Goal: Task Accomplishment & Management: Manage account settings

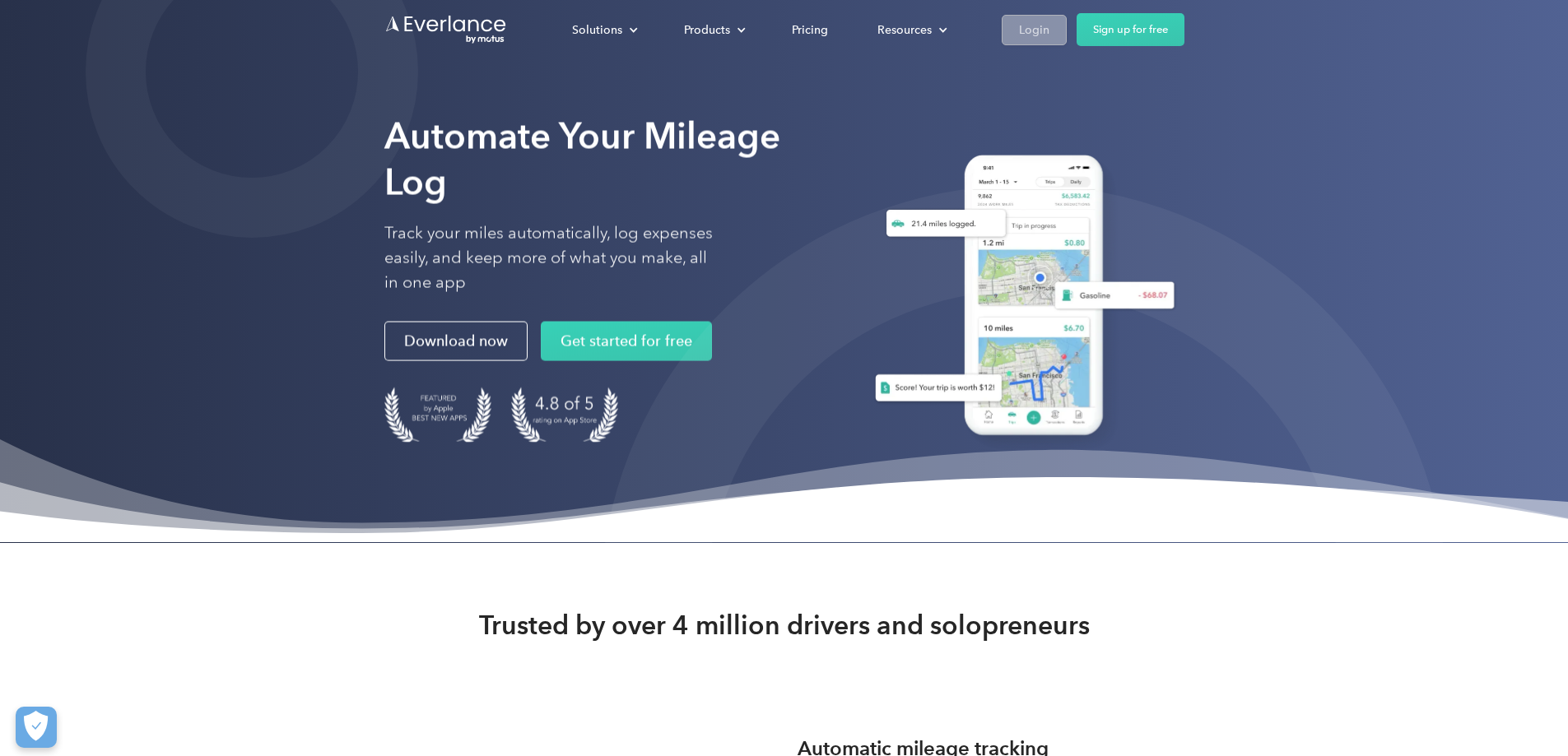
click at [1050, 34] on div "Login" at bounding box center [1034, 30] width 31 height 21
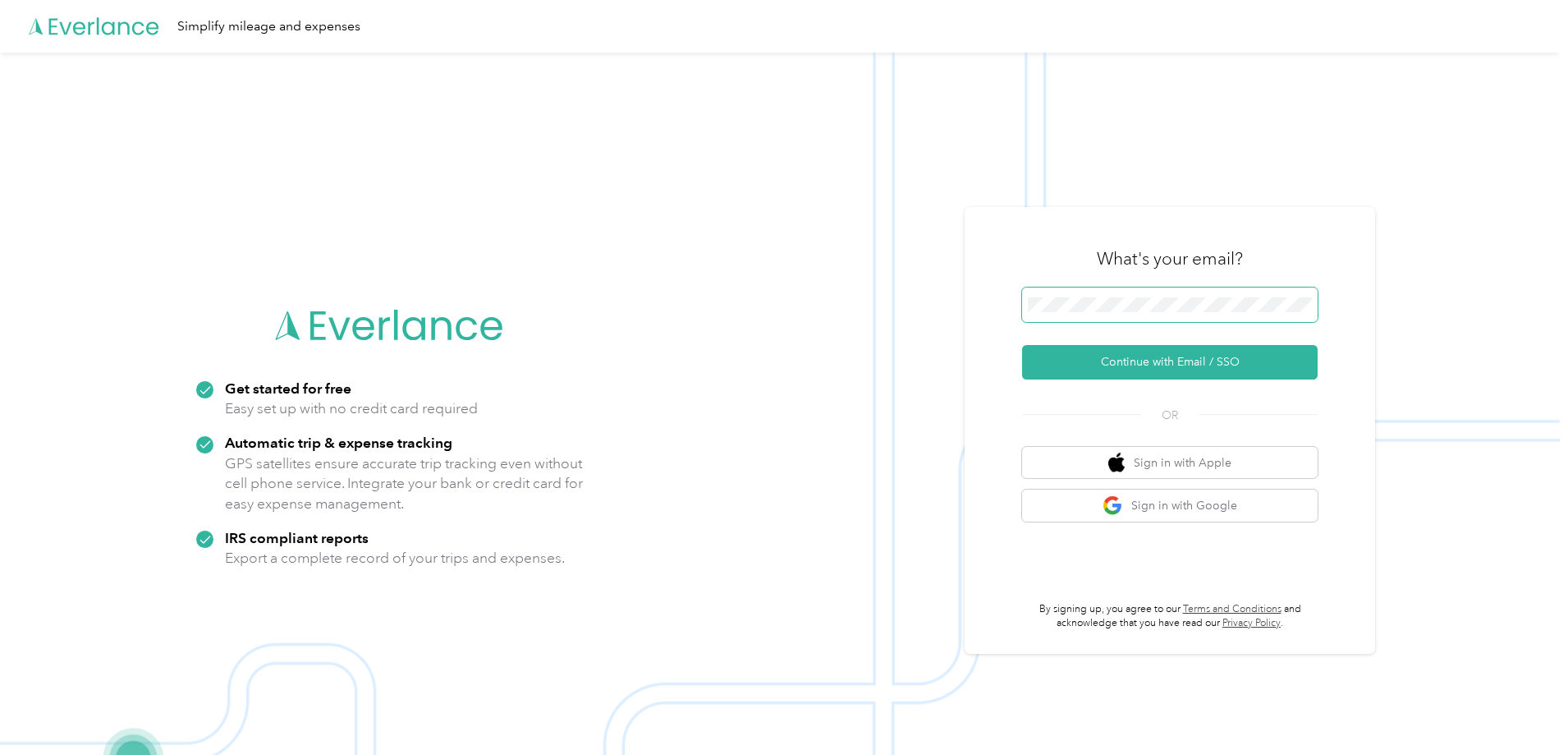
click at [1022, 345] on button "Continue with Email / SSO" at bounding box center [1169, 362] width 296 height 34
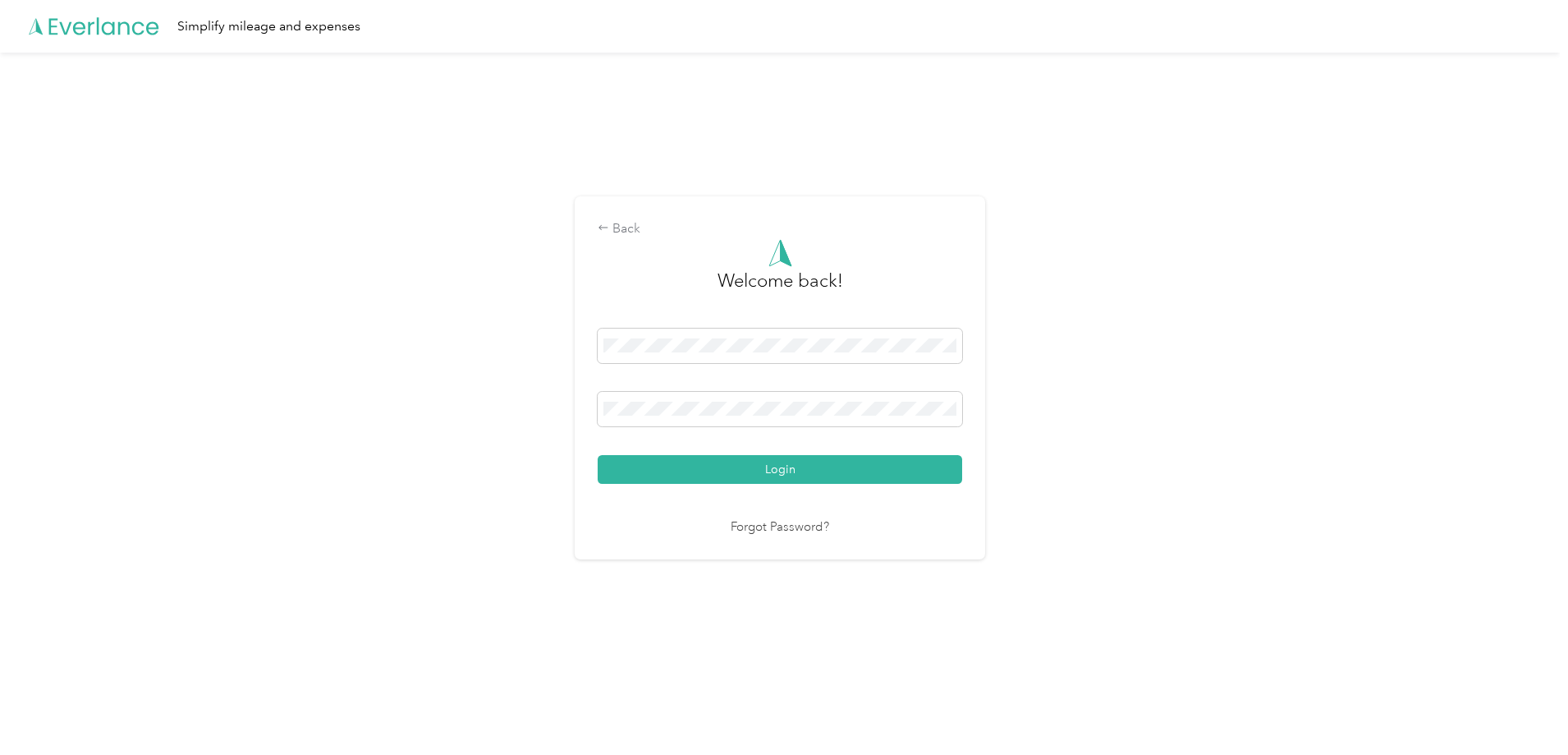
click at [597, 455] on button "Login" at bounding box center [779, 470] width 364 height 29
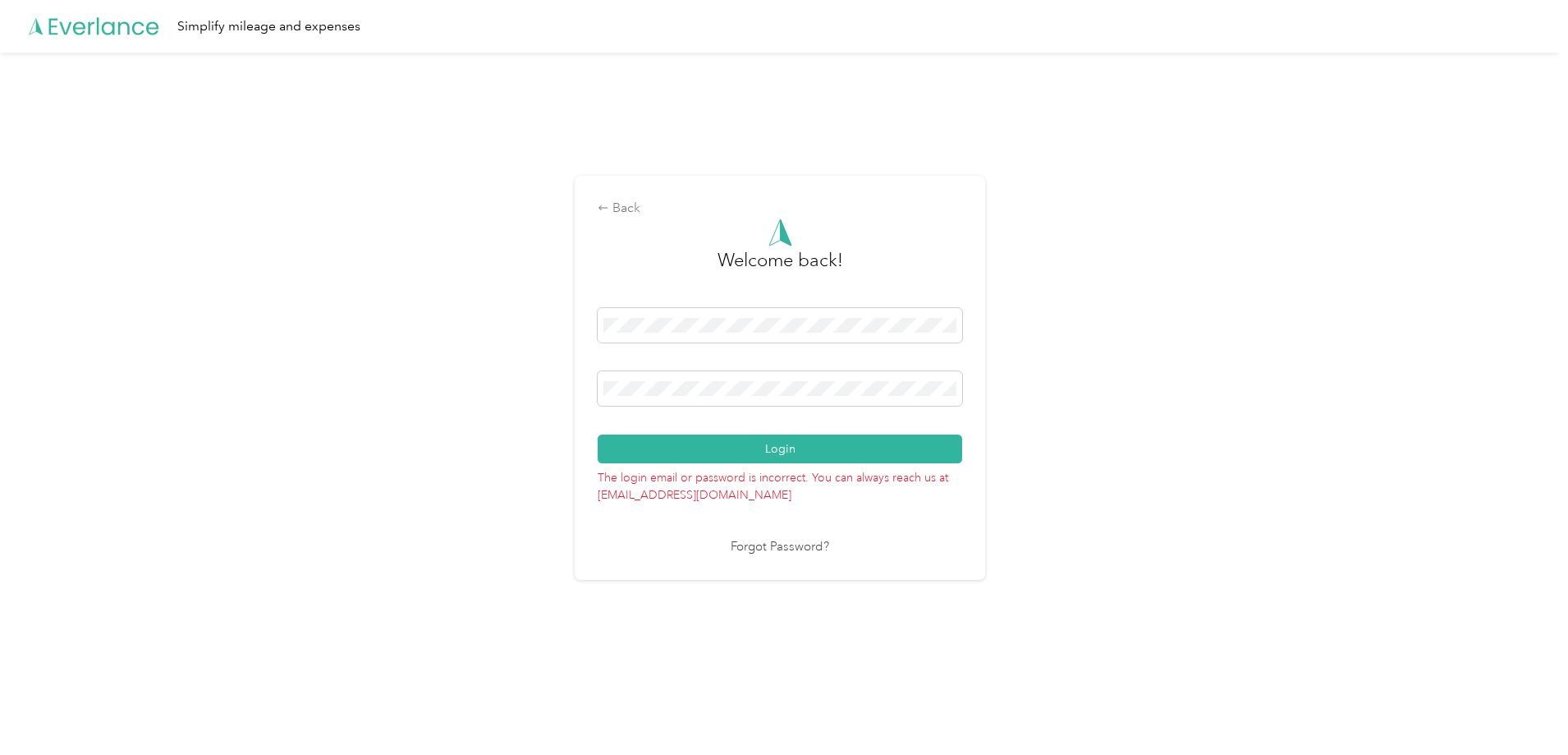
click at [597, 435] on button "Login" at bounding box center [779, 449] width 364 height 29
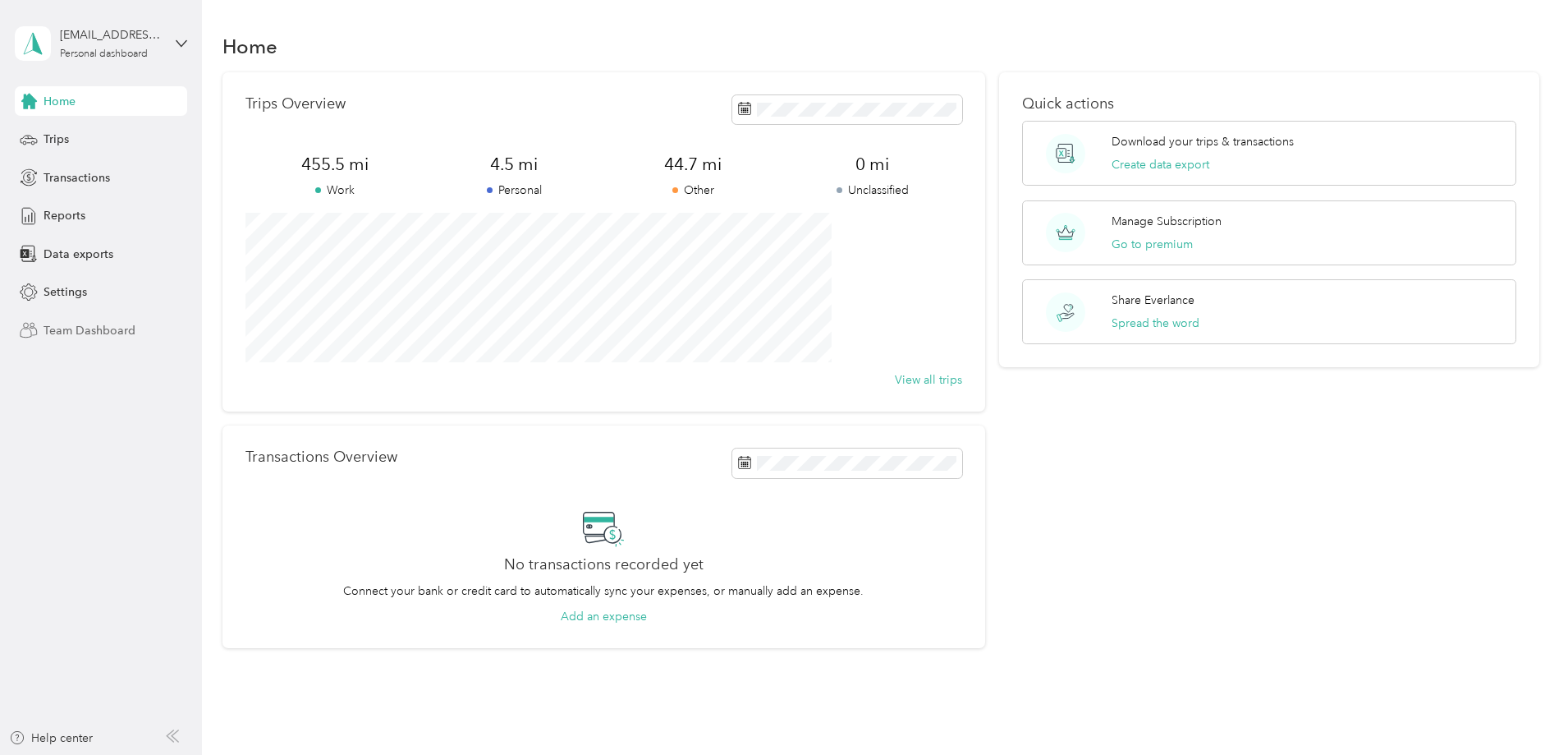
click at [84, 325] on span "Team Dashboard" at bounding box center [89, 330] width 92 height 17
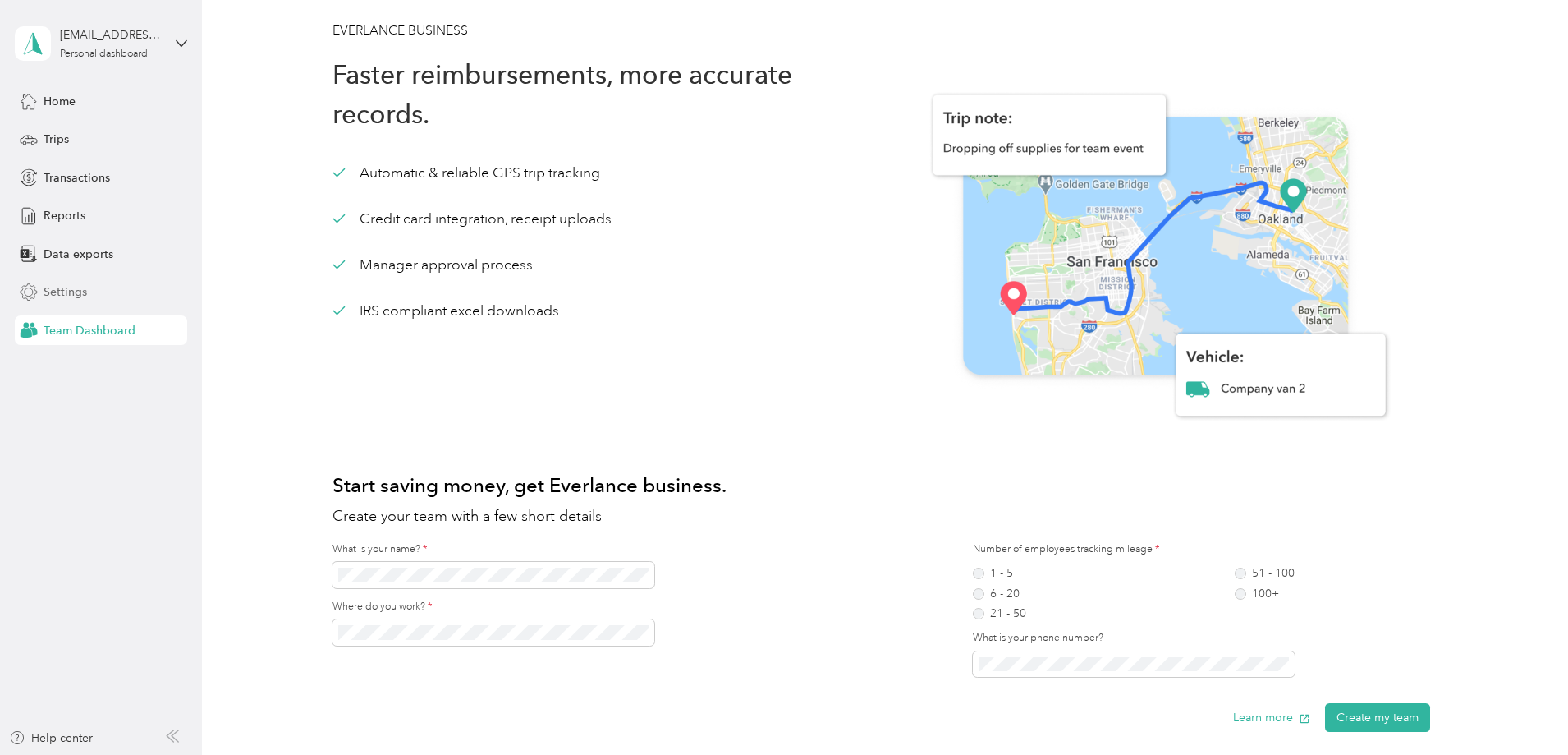
click at [85, 301] on div "Settings" at bounding box center [101, 292] width 173 height 30
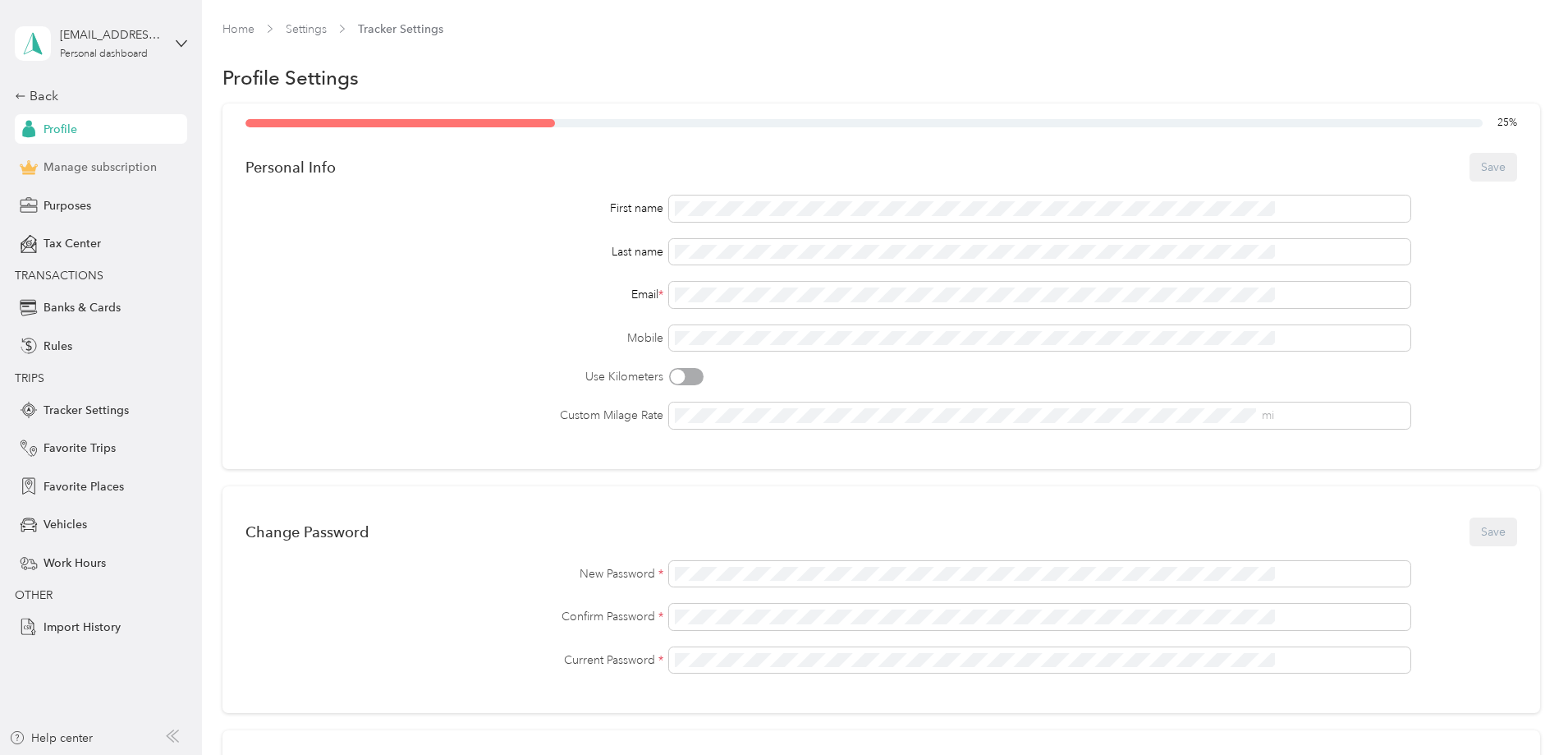
click at [141, 166] on span "Manage subscription" at bounding box center [100, 166] width 113 height 17
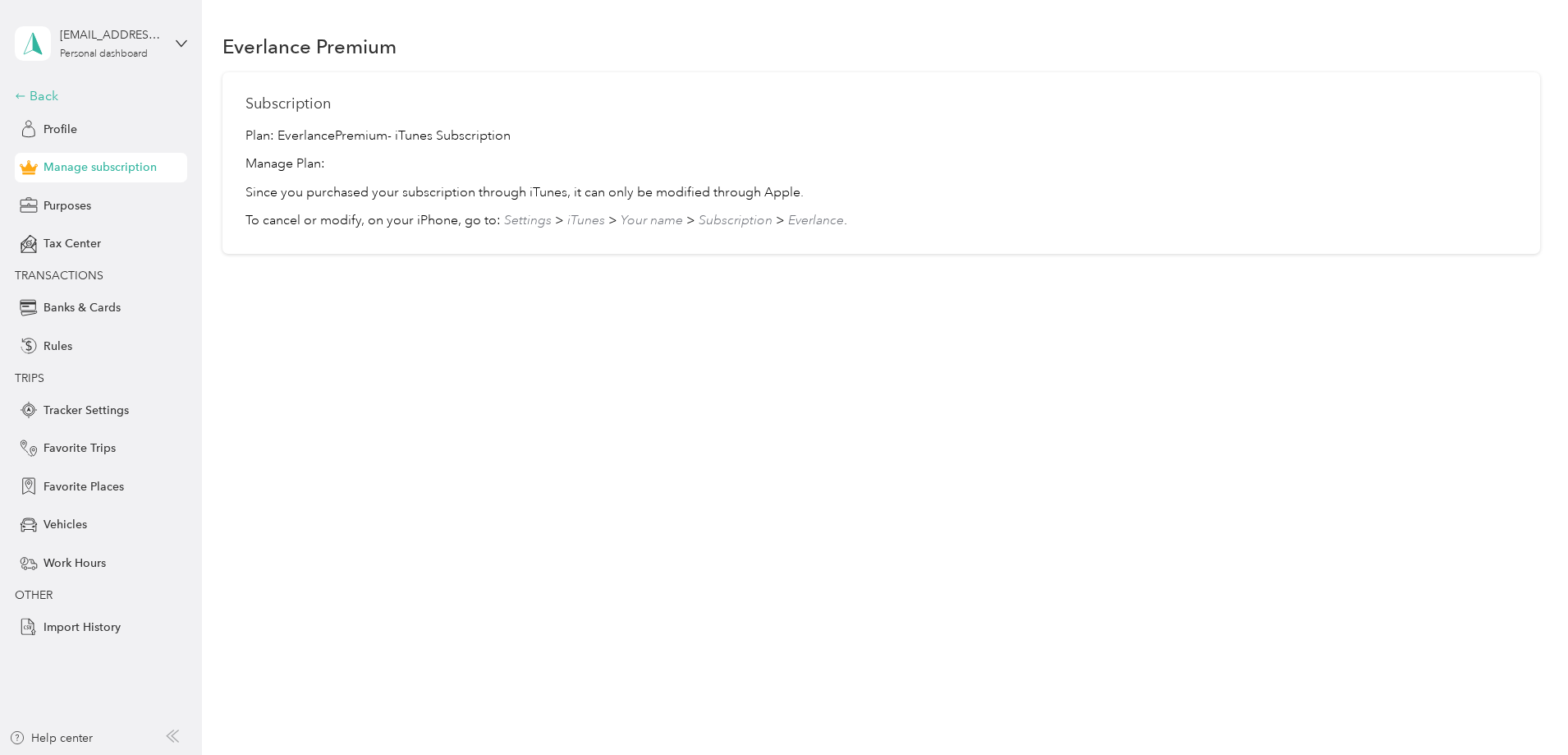
click at [49, 94] on div "Back" at bounding box center [96, 96] width 165 height 20
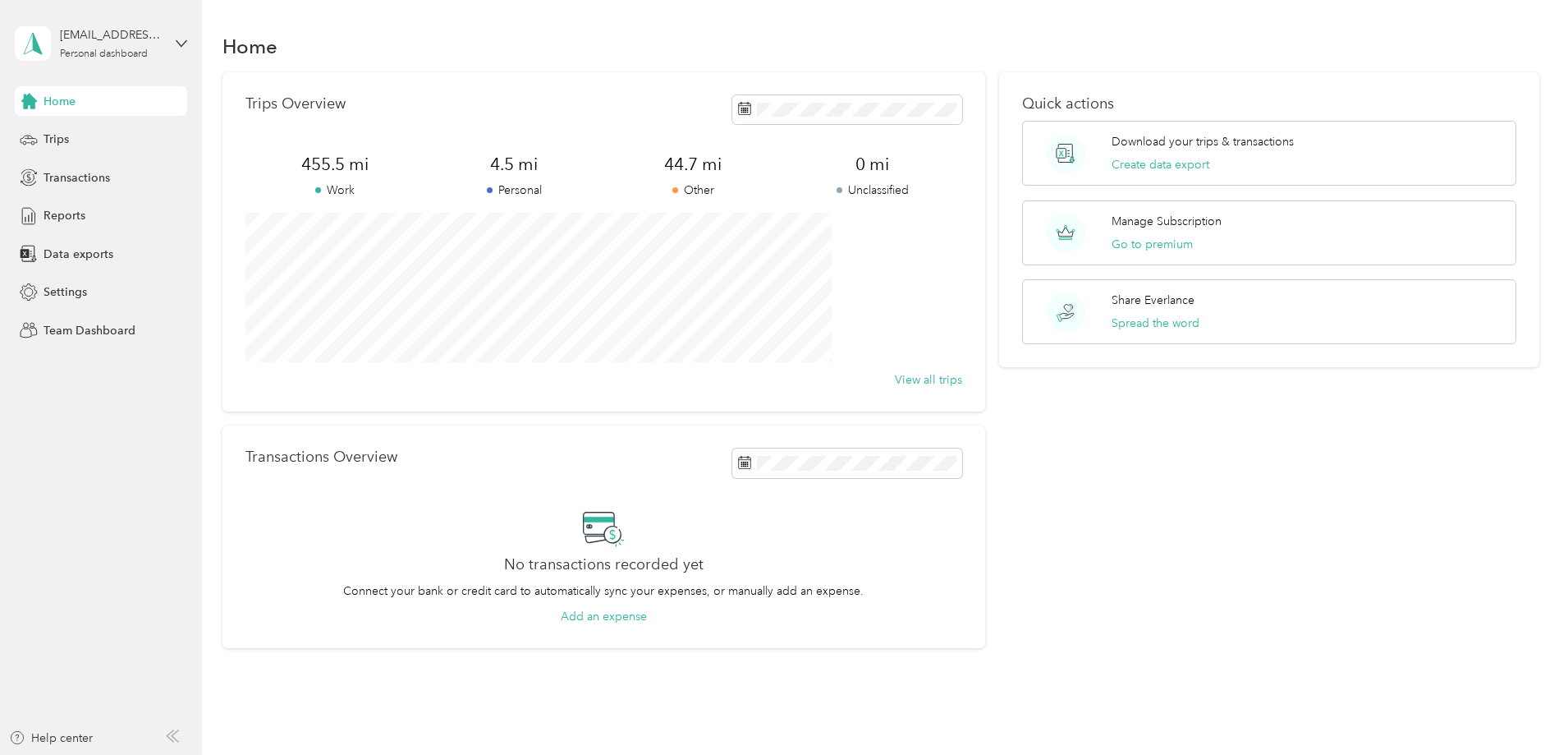
click at [259, 352] on div "Trips Overview 455.5 mi Work 4.5 mi Personal 44.7 mi Other 0 mi Unclassified Vi…" at bounding box center [881, 360] width 1318 height 577
click at [49, 146] on span "Trips" at bounding box center [56, 139] width 25 height 17
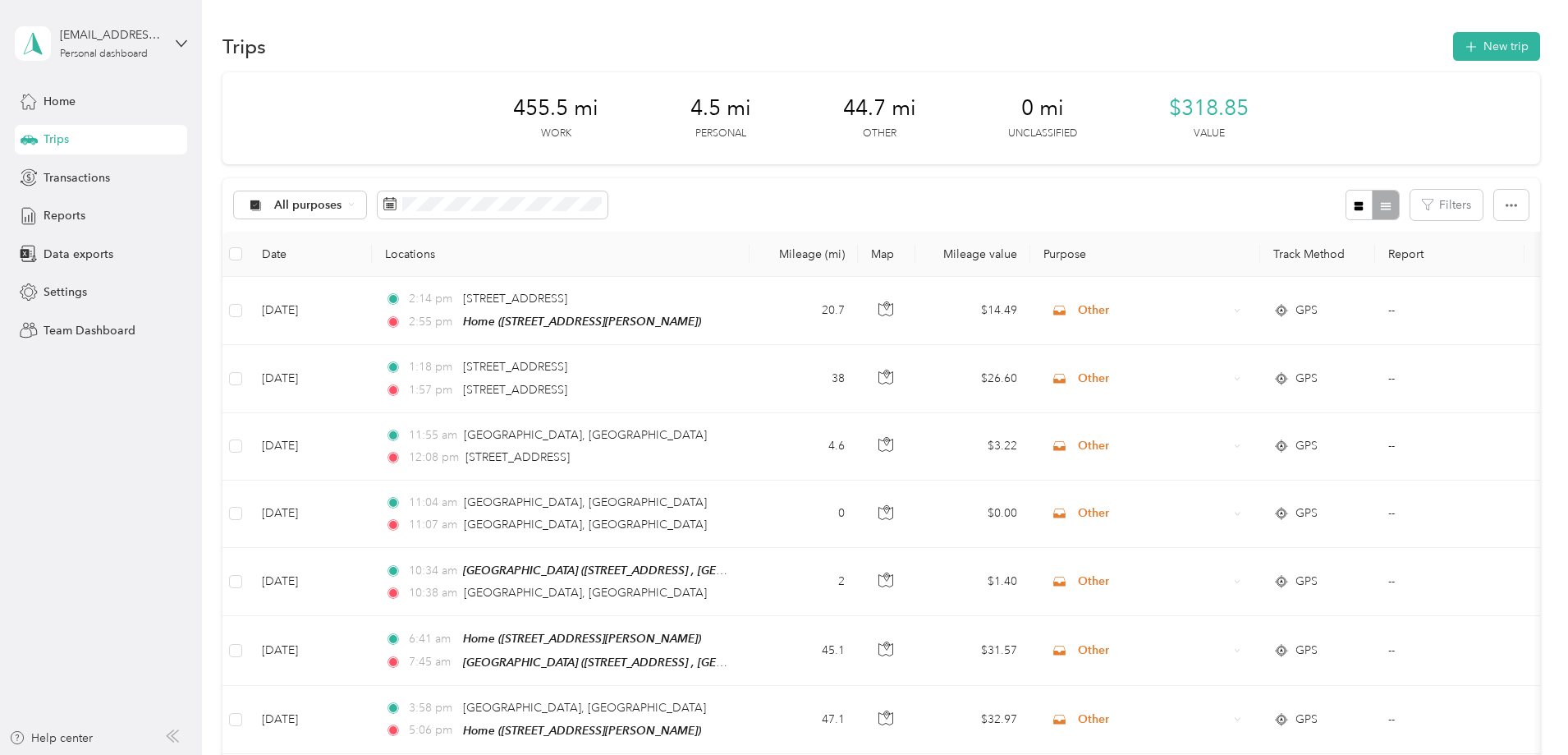
drag, startPoint x: 1417, startPoint y: 40, endPoint x: 1495, endPoint y: 81, distance: 88.1
click at [1454, 49] on button "New trip" at bounding box center [1497, 47] width 87 height 29
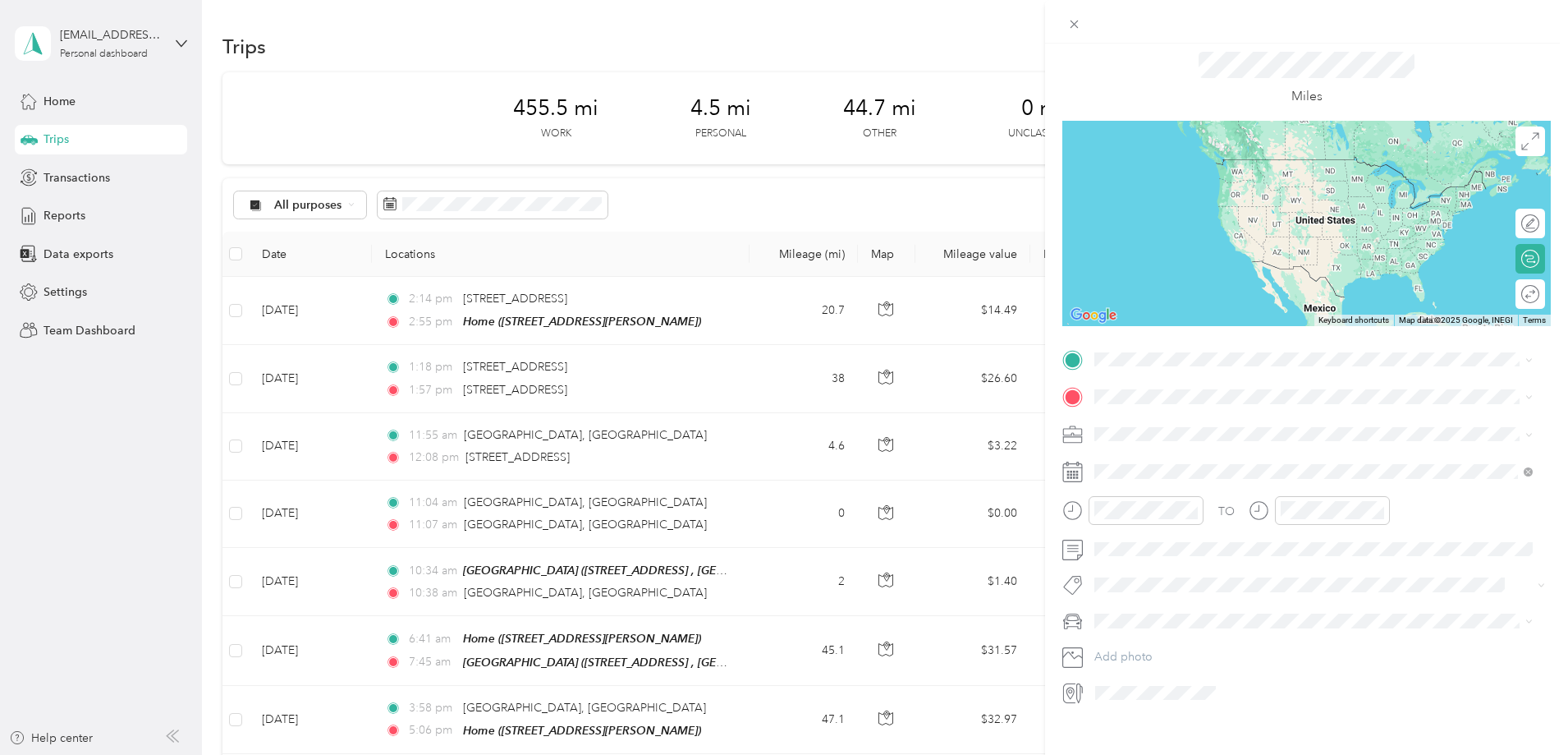
scroll to position [70, 0]
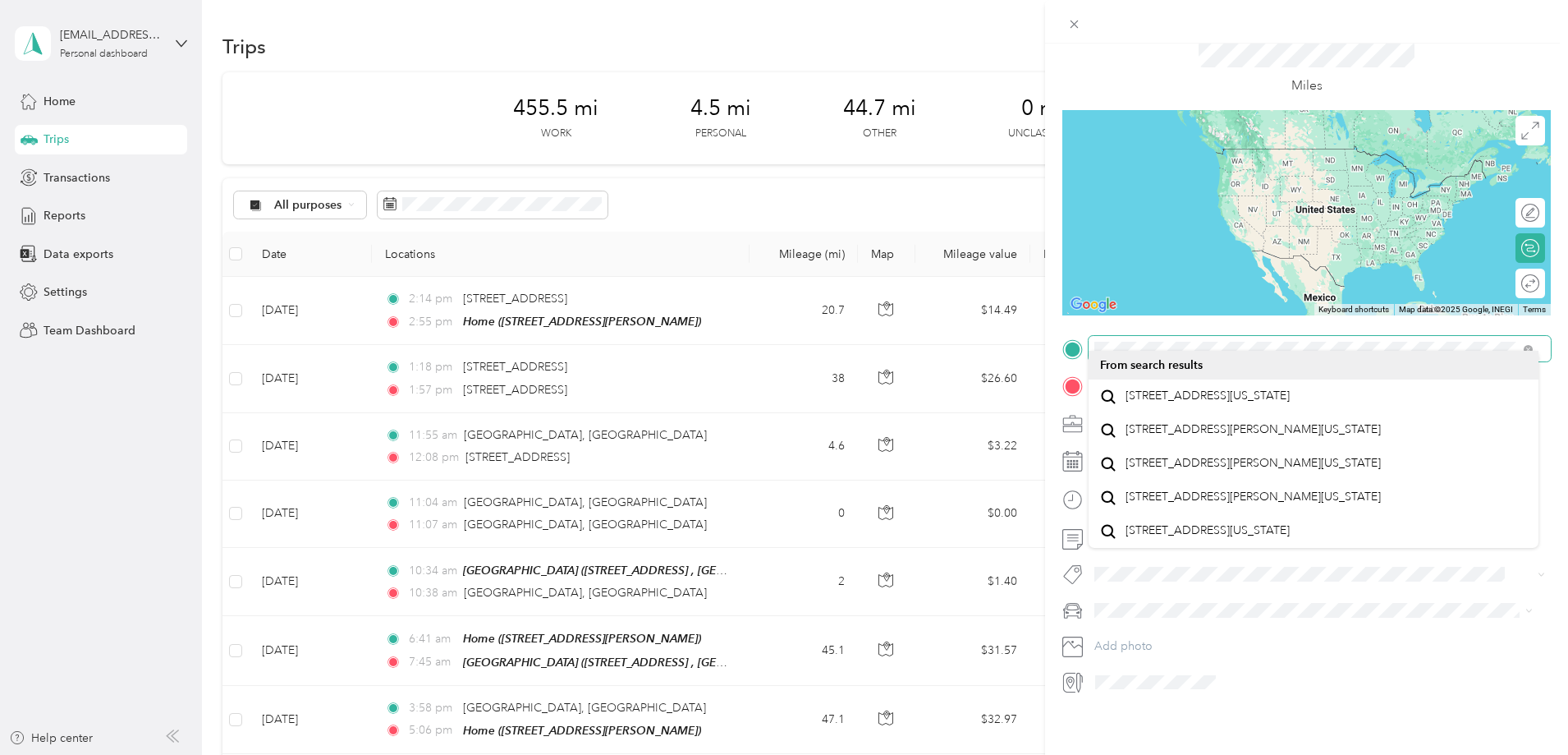
click at [1052, 344] on form "New Trip Save This trip cannot be edited because it is either under review, app…" at bounding box center [1306, 346] width 523 height 697
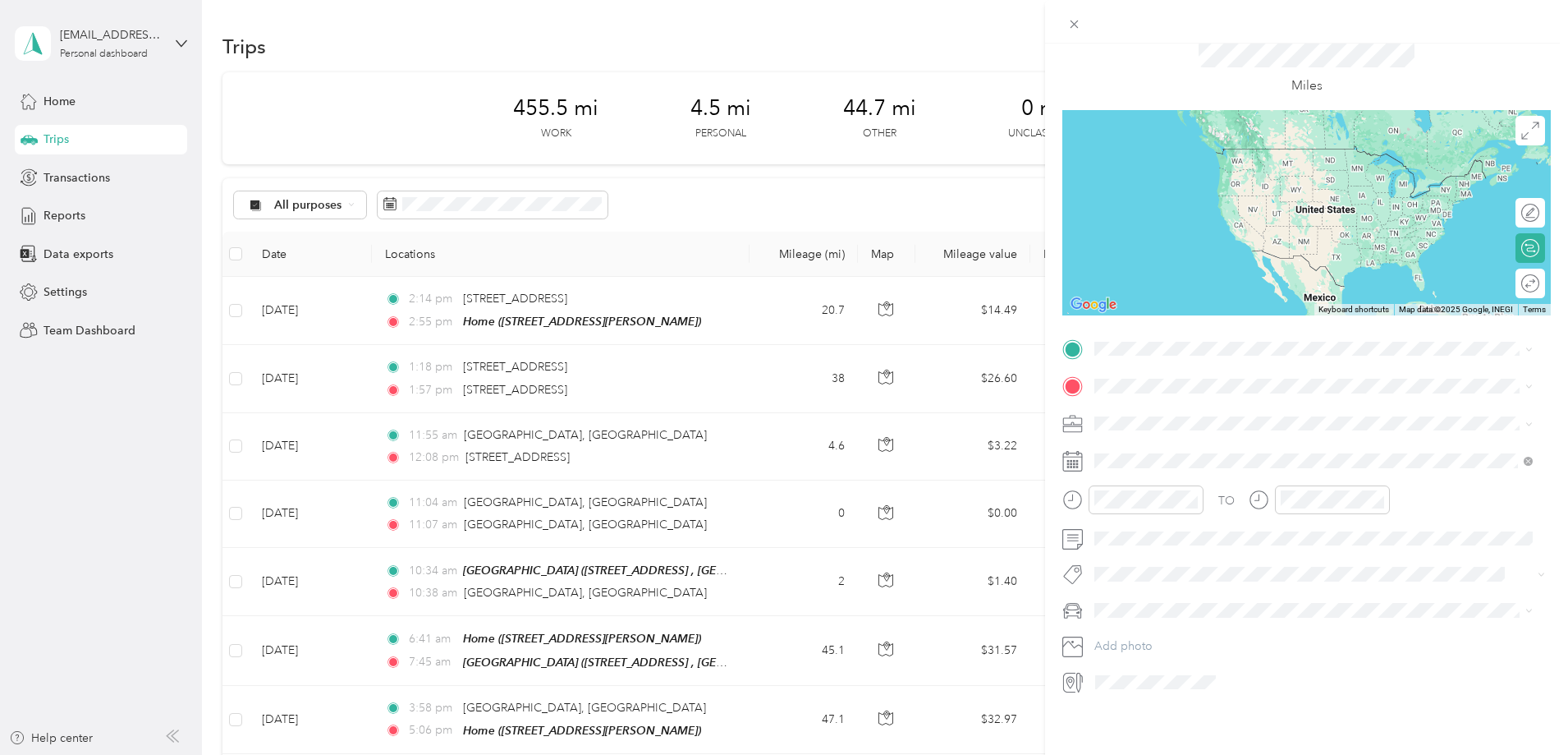
click at [1547, 305] on form "New Trip Save This trip cannot be edited because it is either under review, app…" at bounding box center [1306, 346] width 523 height 697
click at [1153, 382] on span at bounding box center [1320, 385] width 462 height 26
click at [1275, 402] on span "250 Eagles Nest Road Bridgeport, Connecticut 06607, United States" at bounding box center [1207, 395] width 165 height 14
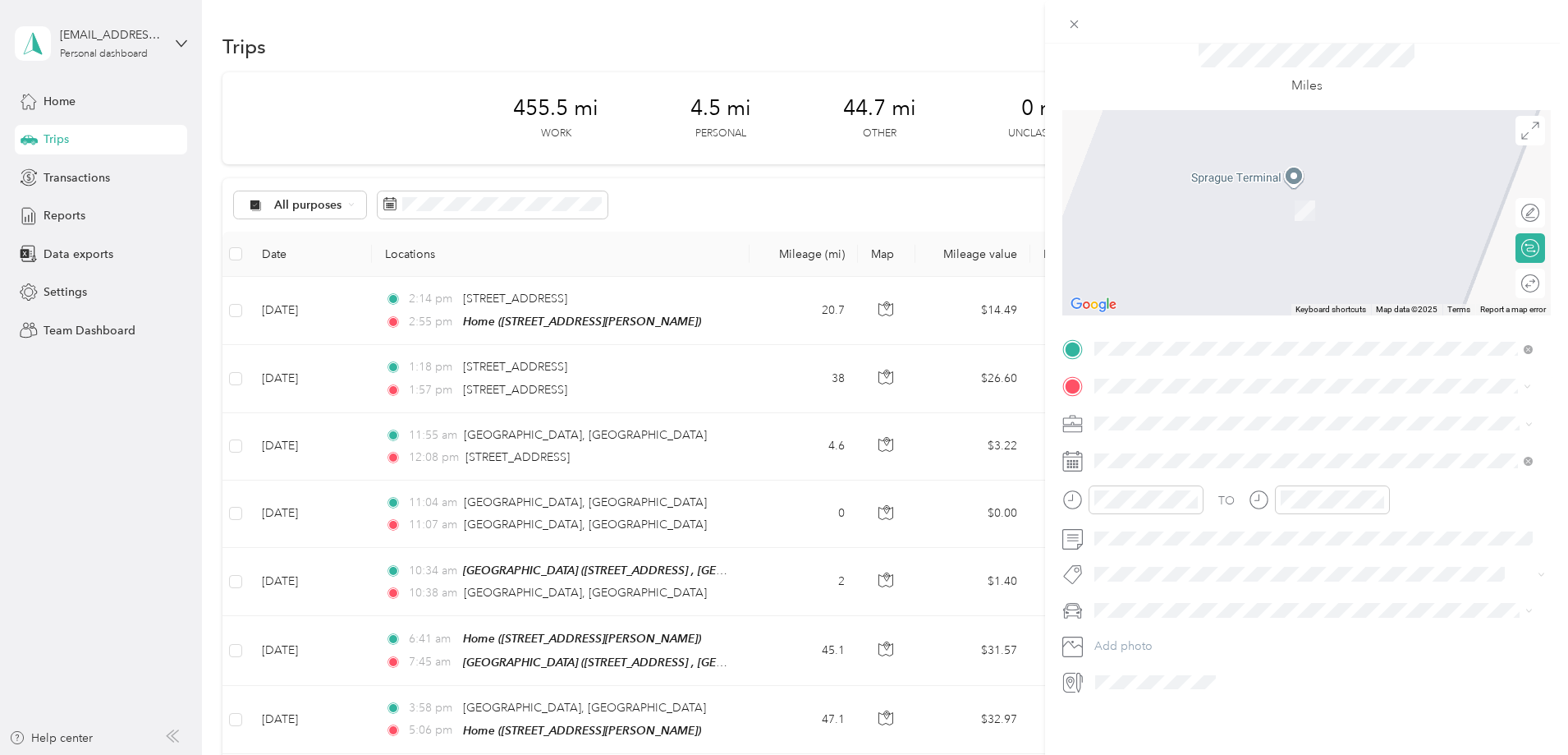
click at [1237, 429] on span "85 North Main Street Branford, Connecticut 06405, United States" at bounding box center [1207, 433] width 165 height 14
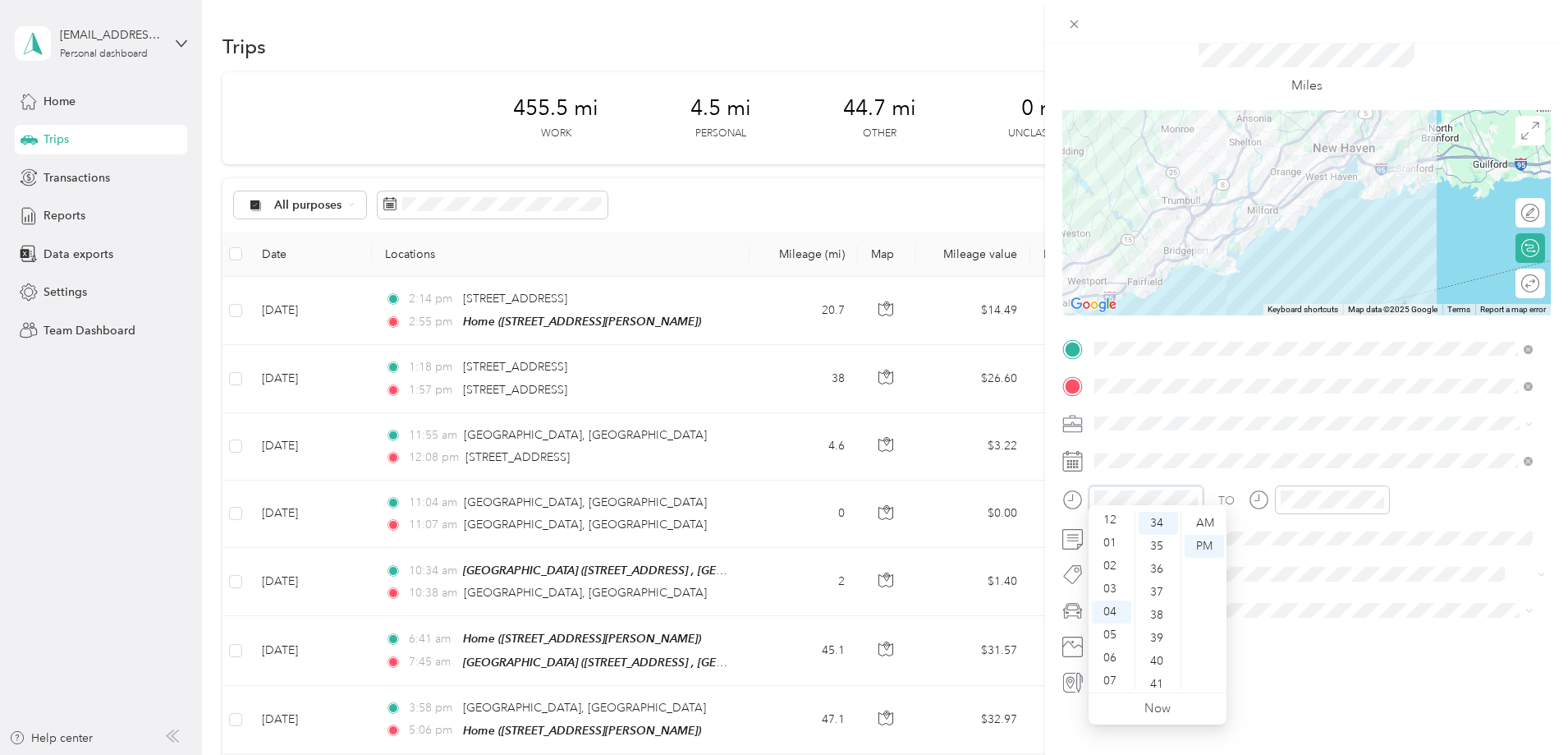
scroll to position [0, 0]
click at [1115, 545] on div "01" at bounding box center [1112, 546] width 40 height 23
click at [1111, 527] on div "12" at bounding box center [1112, 524] width 40 height 23
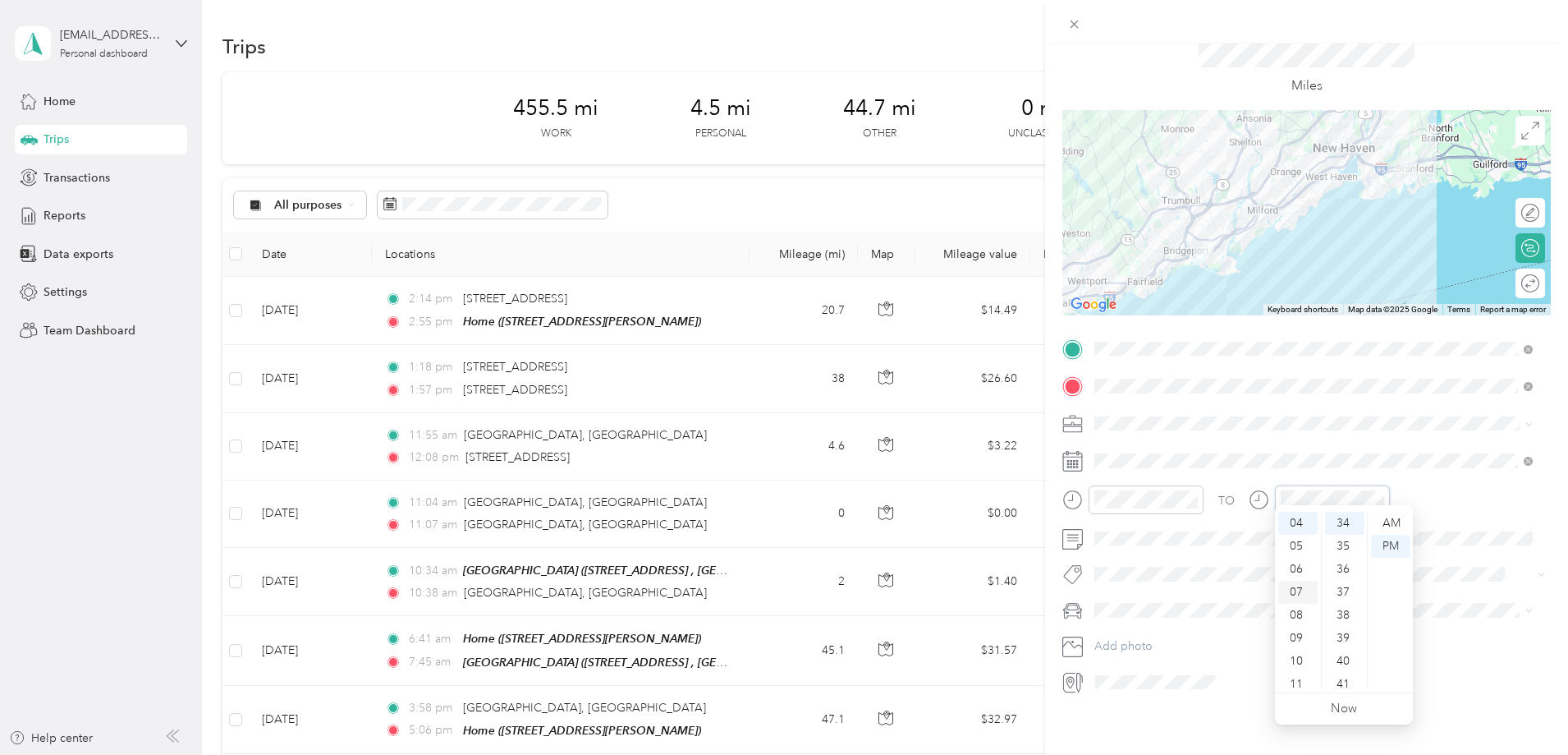
scroll to position [10, 0]
click at [1301, 539] on div "01" at bounding box center [1298, 536] width 40 height 23
click at [1346, 526] on div "00" at bounding box center [1345, 524] width 40 height 23
click at [1511, 543] on div "TO Add photo" at bounding box center [1306, 516] width 488 height 360
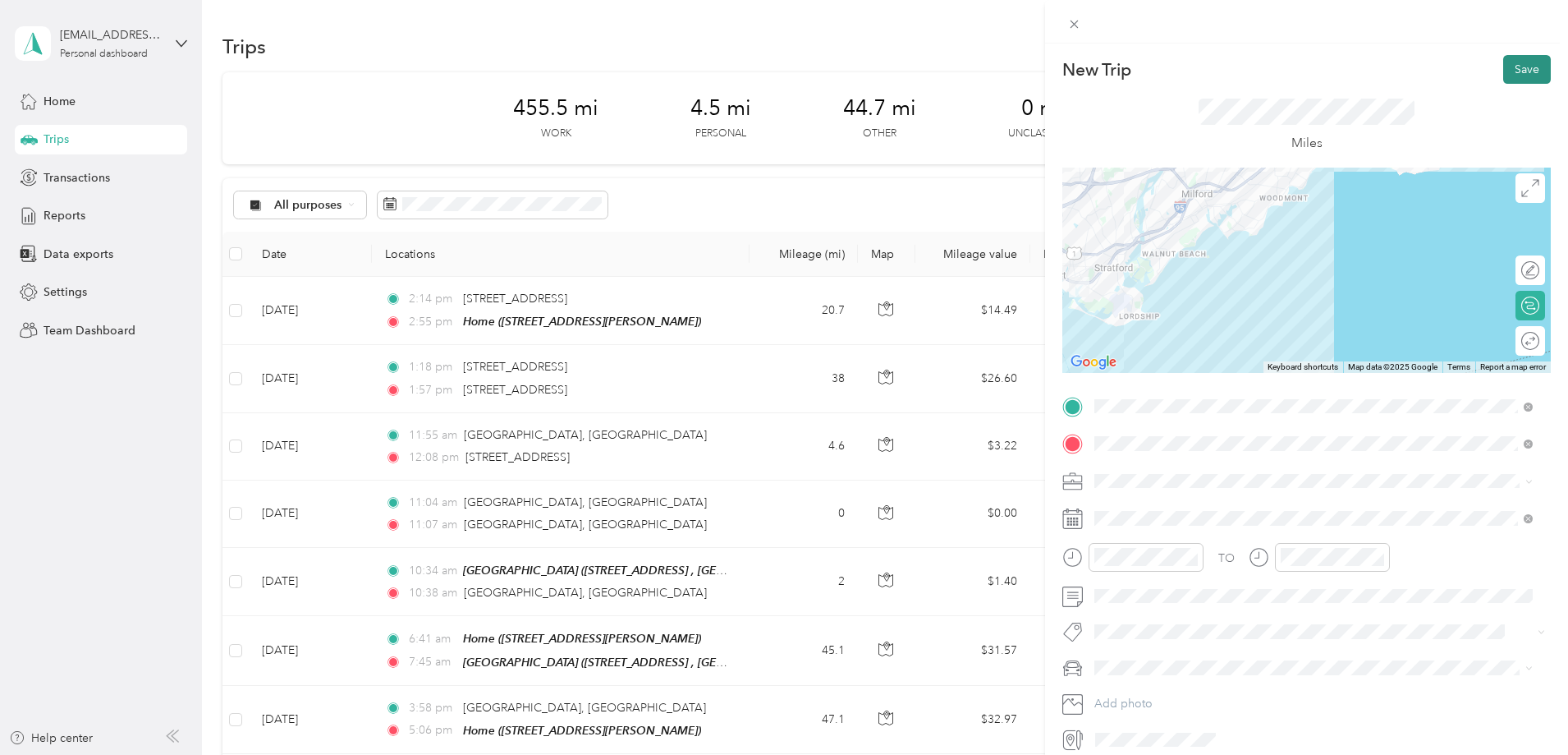
click at [1514, 70] on button "Save" at bounding box center [1527, 69] width 48 height 29
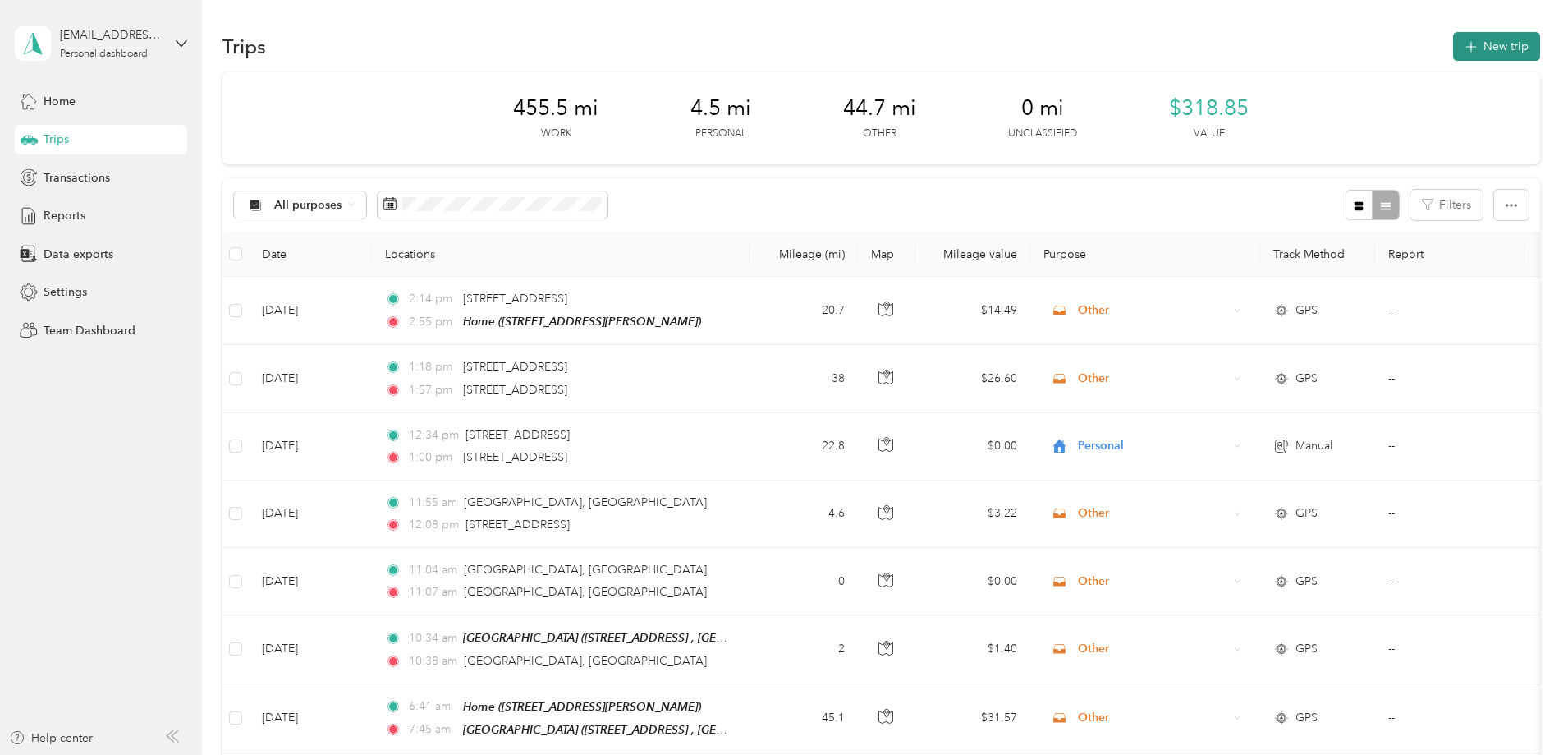
click at [1454, 44] on button "New trip" at bounding box center [1497, 47] width 87 height 29
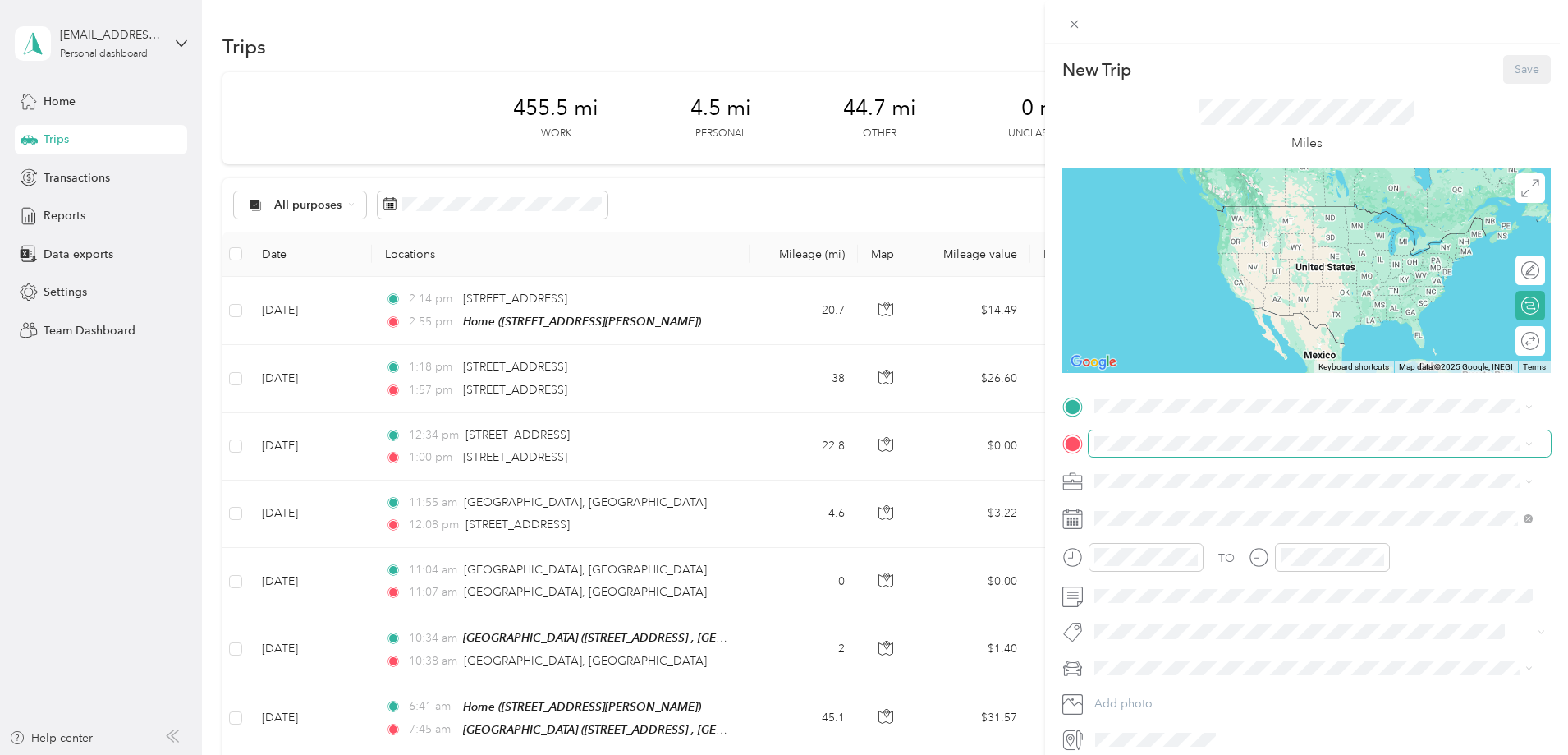
scroll to position [70, 0]
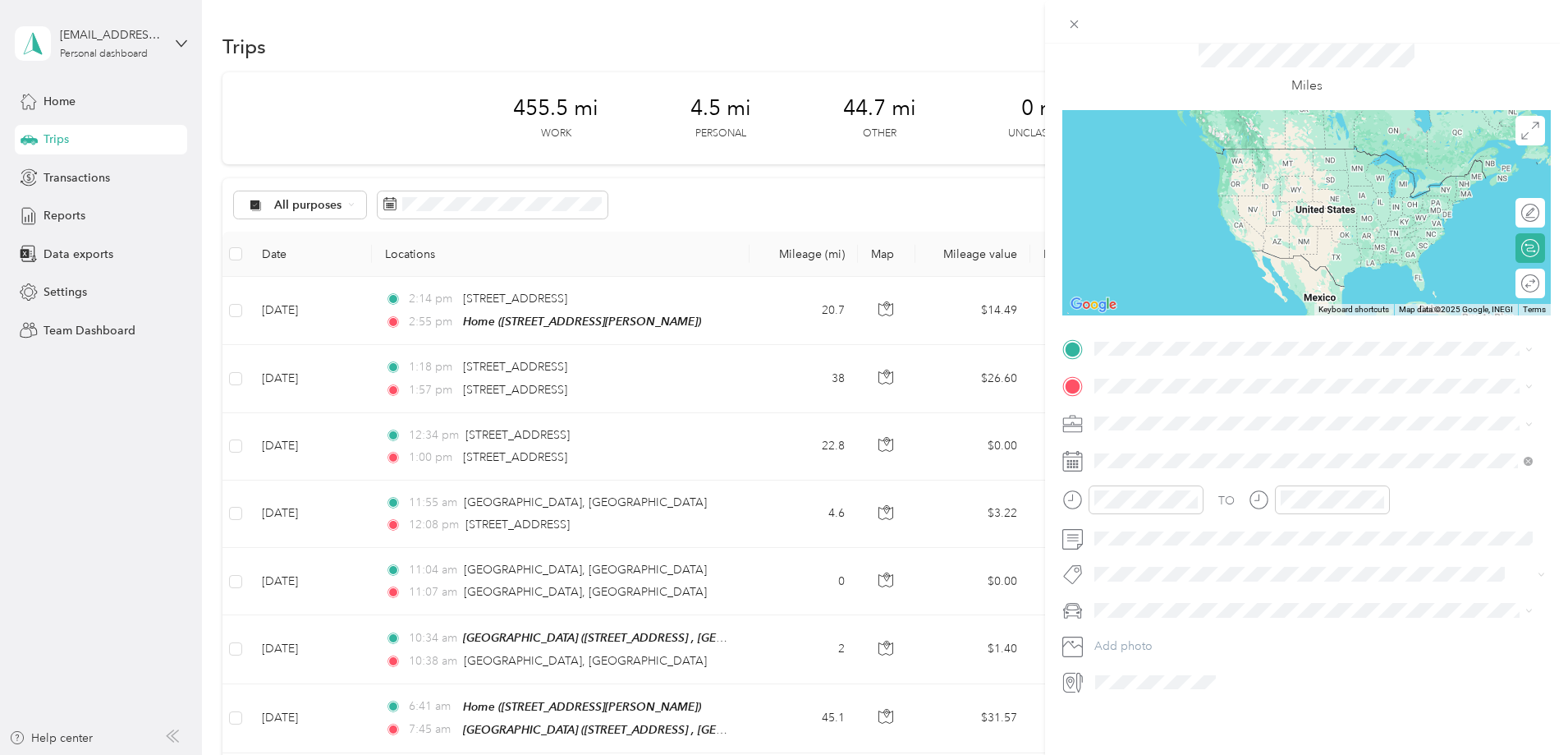
click at [297, 453] on div "New Trip Save This trip cannot be edited because it is either under review, app…" at bounding box center [784, 377] width 1568 height 755
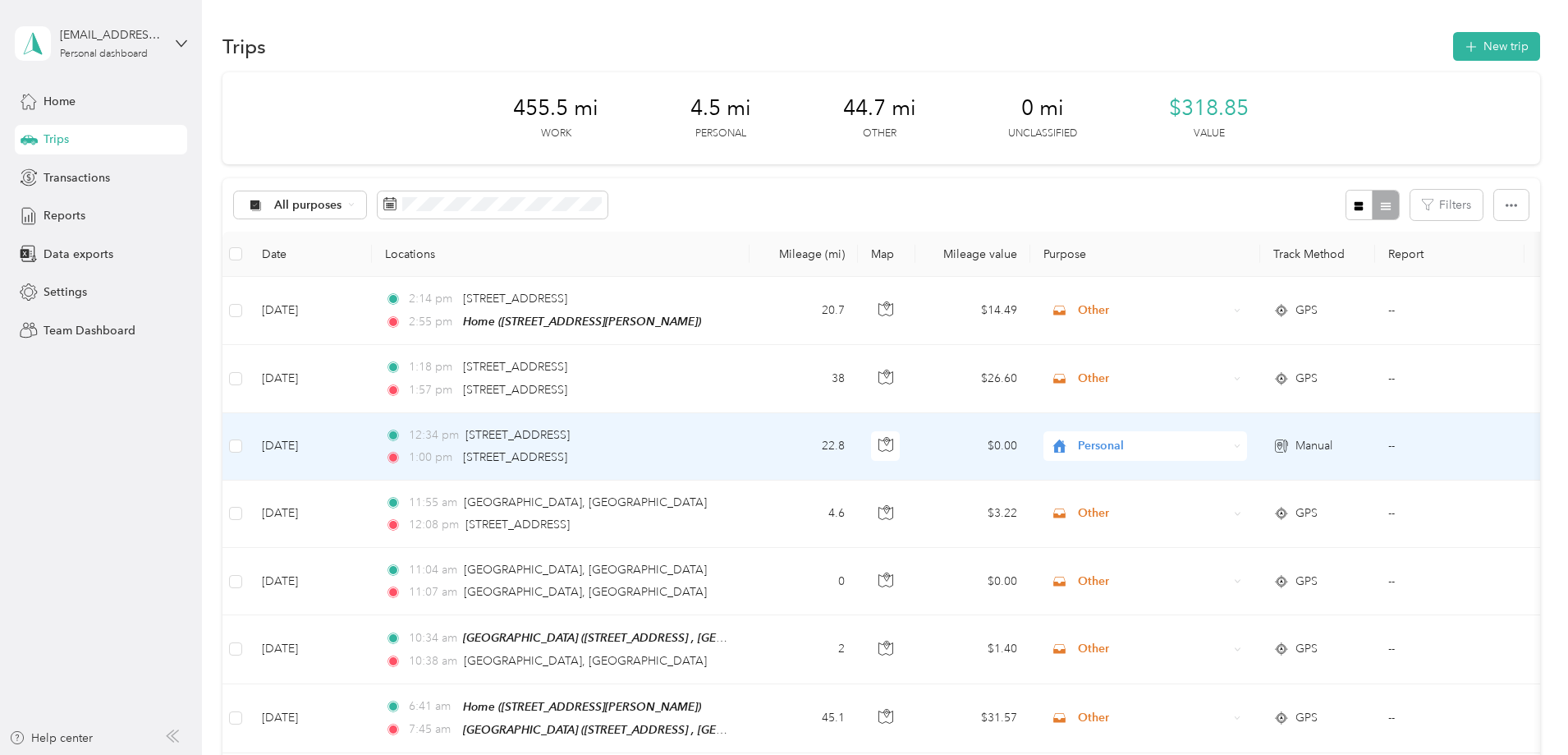
click at [1219, 439] on span "Personal" at bounding box center [1152, 446] width 150 height 18
click at [1270, 474] on span "Work" at bounding box center [1269, 474] width 152 height 17
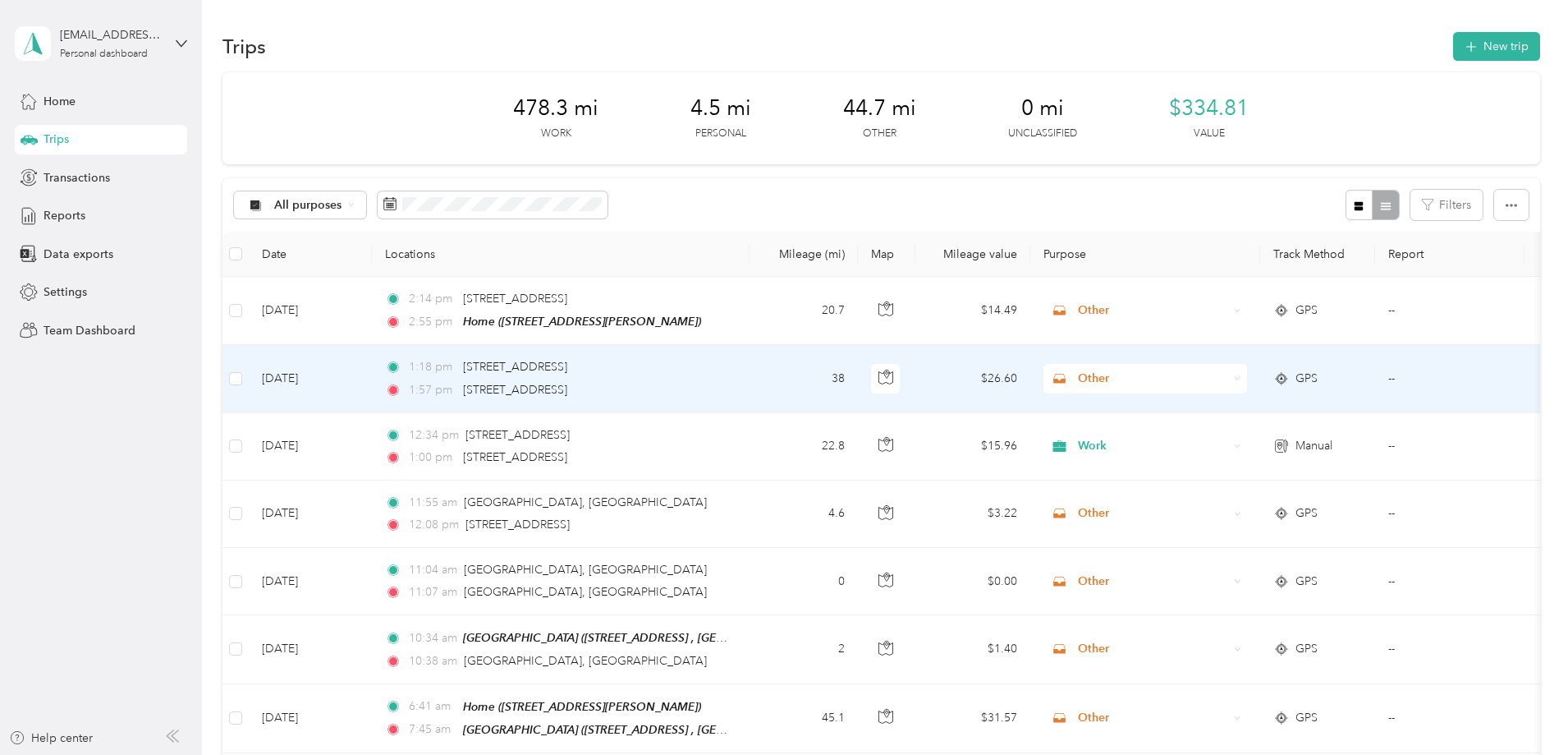
click at [1241, 378] on icon at bounding box center [1238, 379] width 7 height 7
click at [1202, 412] on span "Work" at bounding box center [1269, 409] width 152 height 17
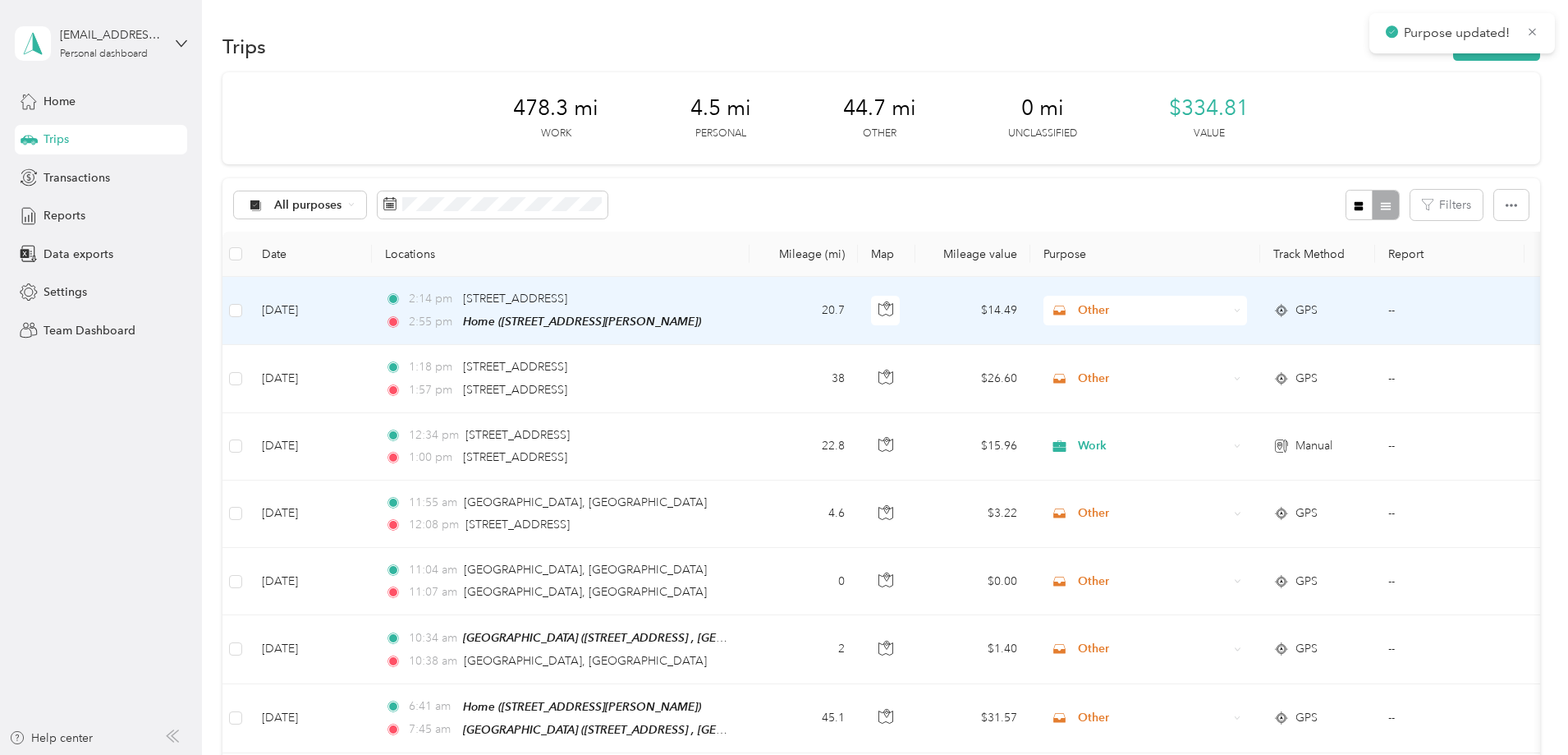
click at [1241, 311] on icon at bounding box center [1238, 310] width 4 height 3
click at [1242, 344] on span "Work" at bounding box center [1269, 341] width 152 height 17
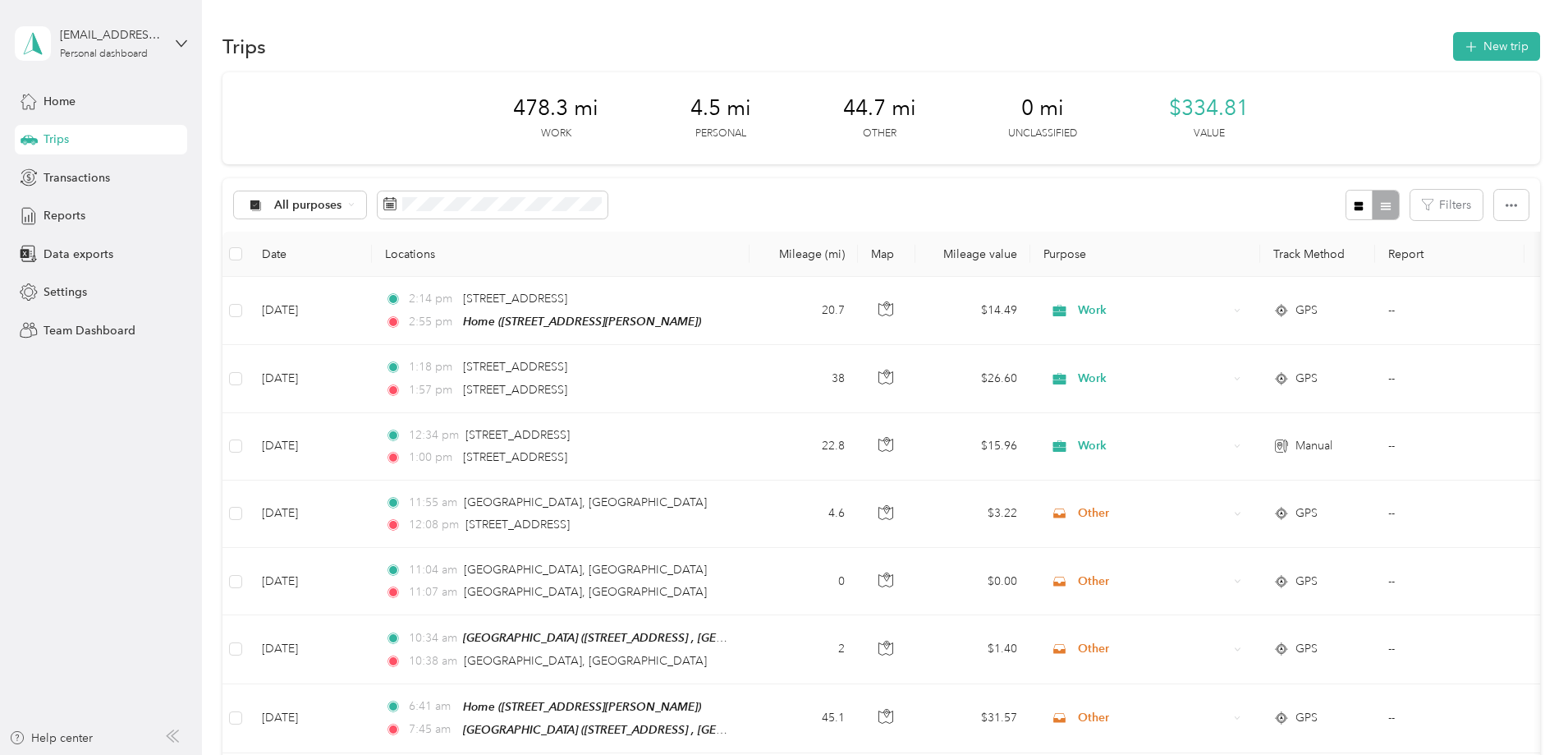
click at [1454, 52] on button "New trip" at bounding box center [1497, 47] width 87 height 29
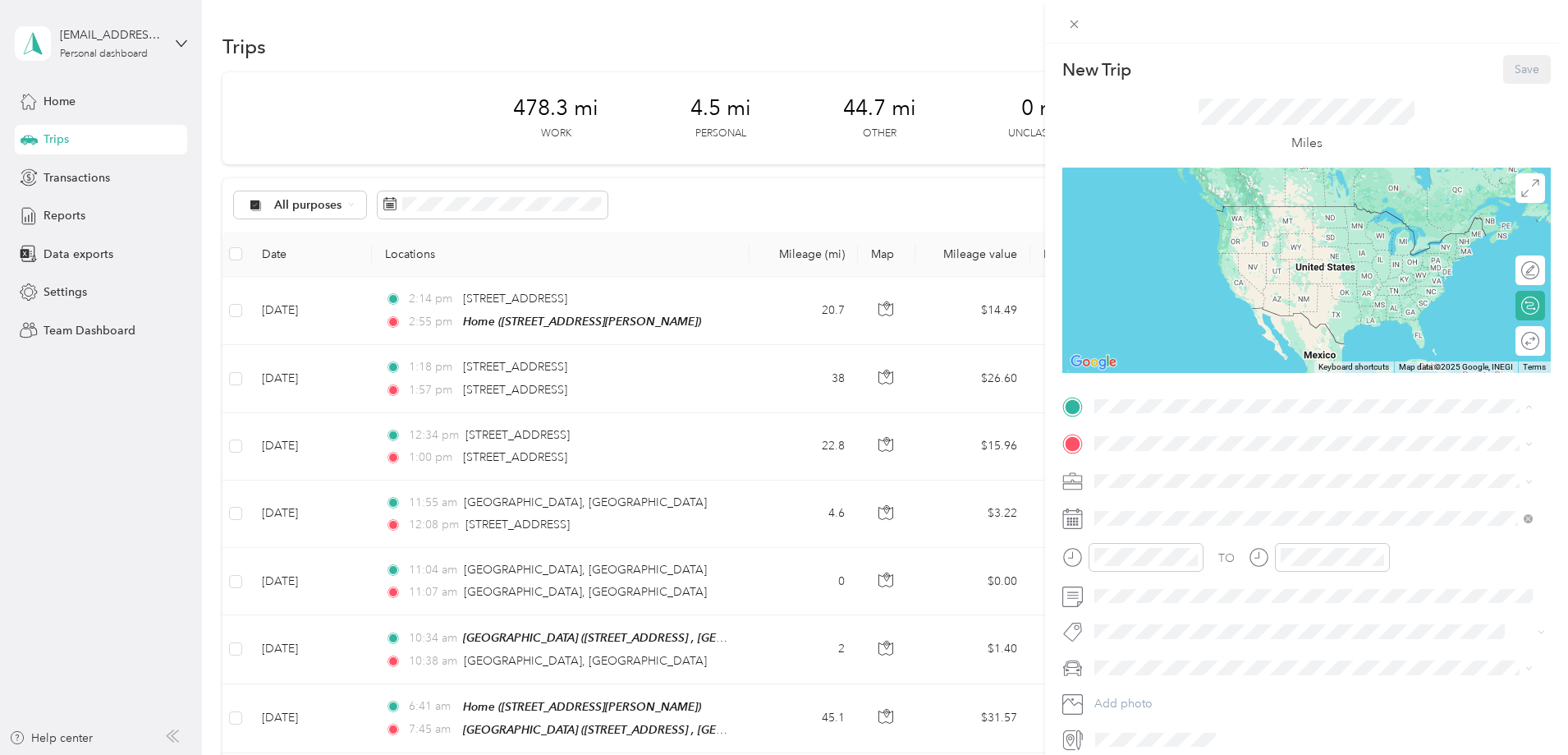
click at [1131, 481] on div "Home 28 George St, Westerly, RI, United States , 02891, Westerly, RI, United St…" at bounding box center [1223, 481] width 195 height 34
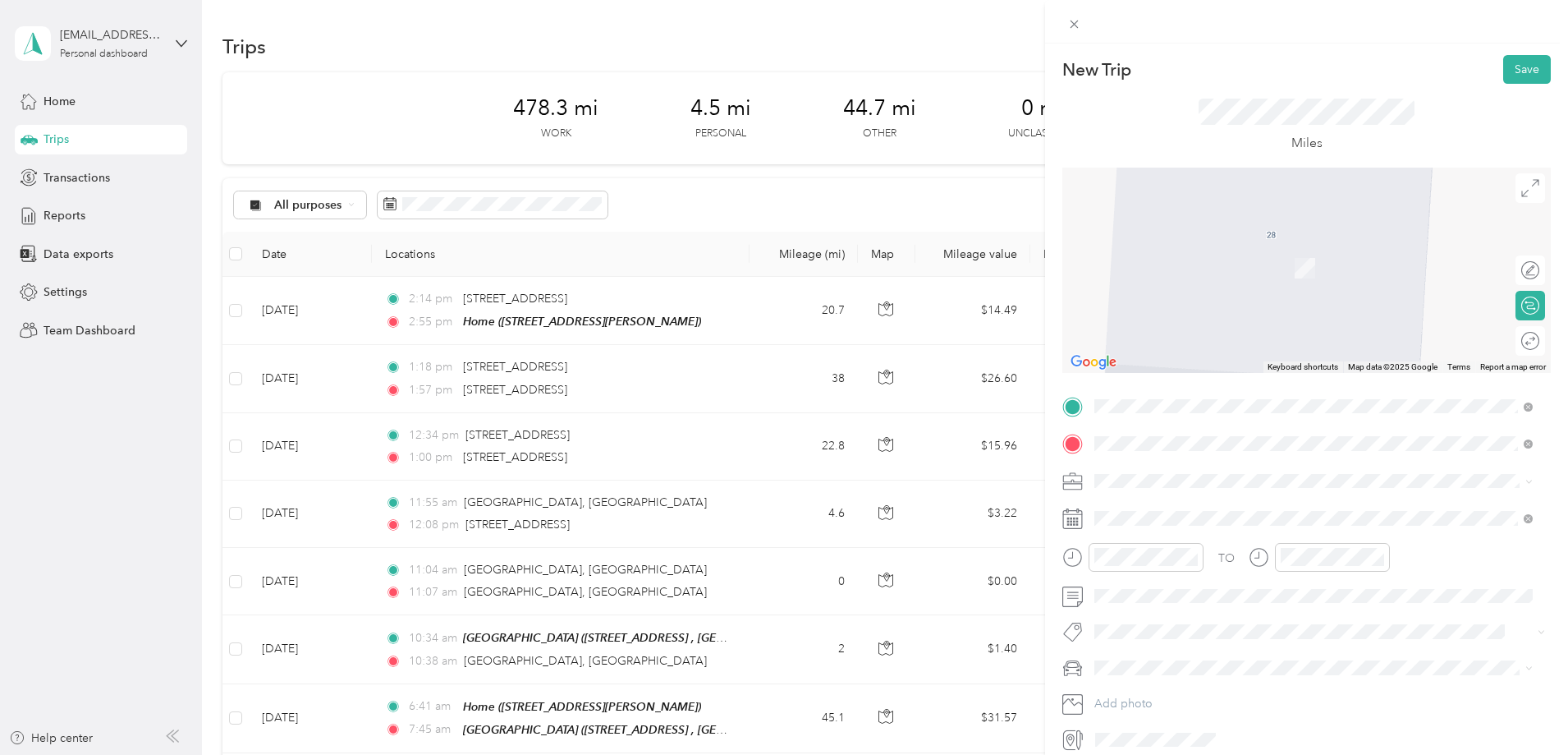
click at [1178, 495] on span "250 Eagles Nest Road Bridgeport, Connecticut 06607, United States" at bounding box center [1207, 502] width 165 height 14
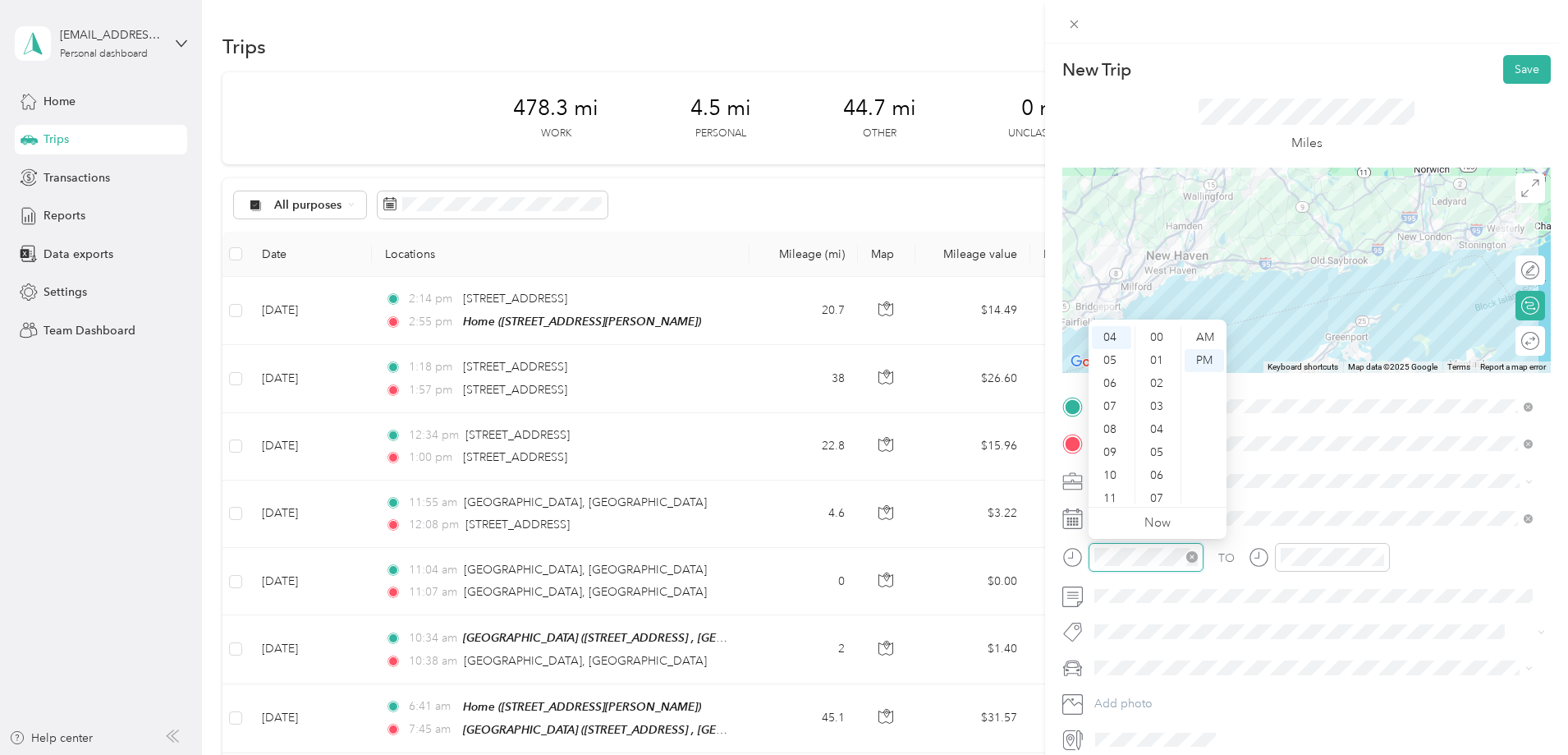
scroll to position [828, 0]
click at [1206, 336] on div "AM" at bounding box center [1205, 337] width 40 height 23
click at [1108, 382] on div "06" at bounding box center [1112, 383] width 40 height 23
click at [1156, 338] on div "36" at bounding box center [1159, 337] width 40 height 23
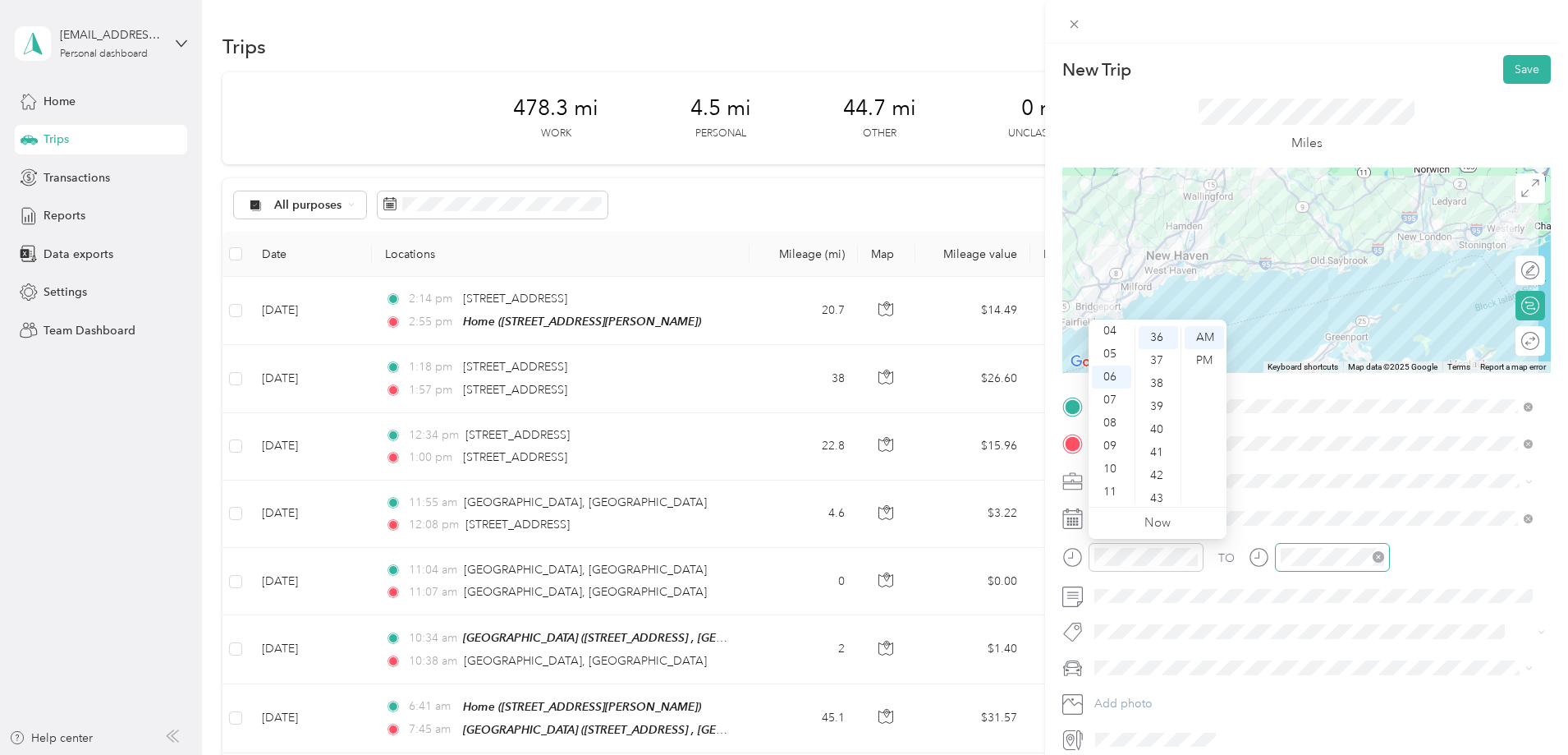
click at [1309, 566] on div at bounding box center [1333, 557] width 115 height 29
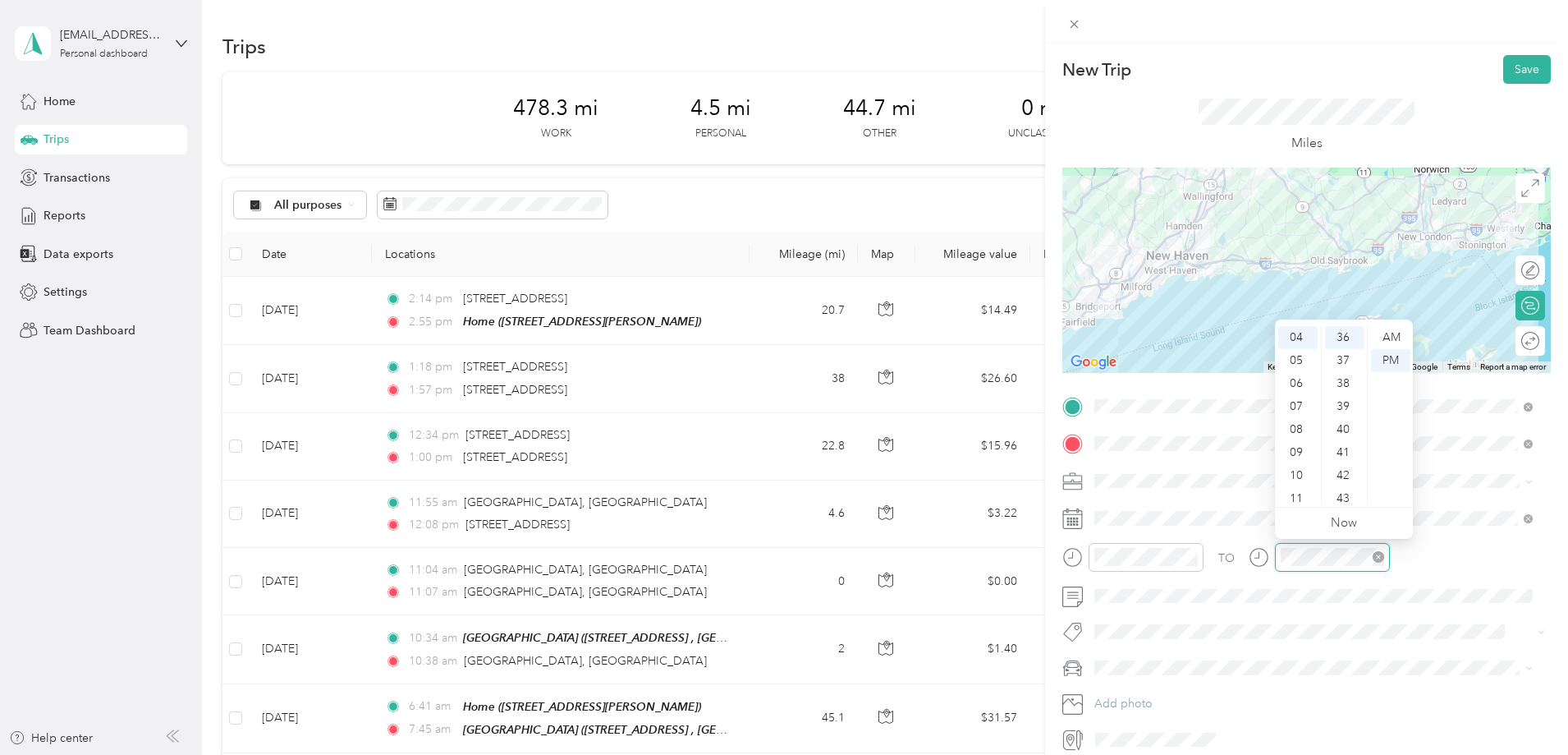
scroll to position [828, 0]
click at [1298, 425] on div "08" at bounding box center [1298, 430] width 40 height 23
click at [1344, 365] on div "05" at bounding box center [1345, 364] width 40 height 23
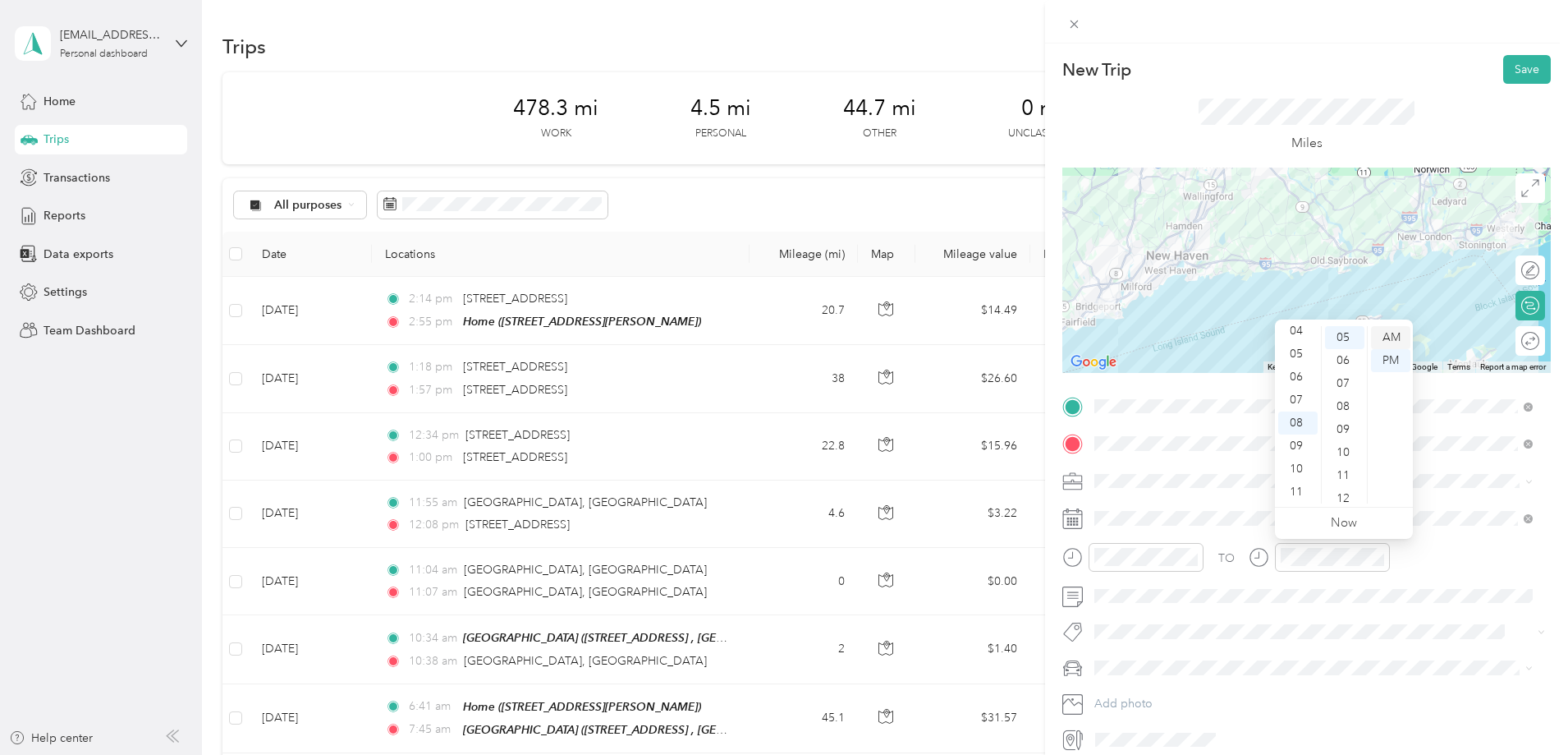
click at [1393, 338] on div "AM" at bounding box center [1391, 337] width 40 height 23
click at [1548, 425] on form "New Trip Save This trip cannot be edited because it is either under review, app…" at bounding box center [1306, 403] width 523 height 697
click at [1134, 508] on div "Work" at bounding box center [1313, 509] width 427 height 17
click at [1520, 67] on button "Save" at bounding box center [1527, 69] width 48 height 29
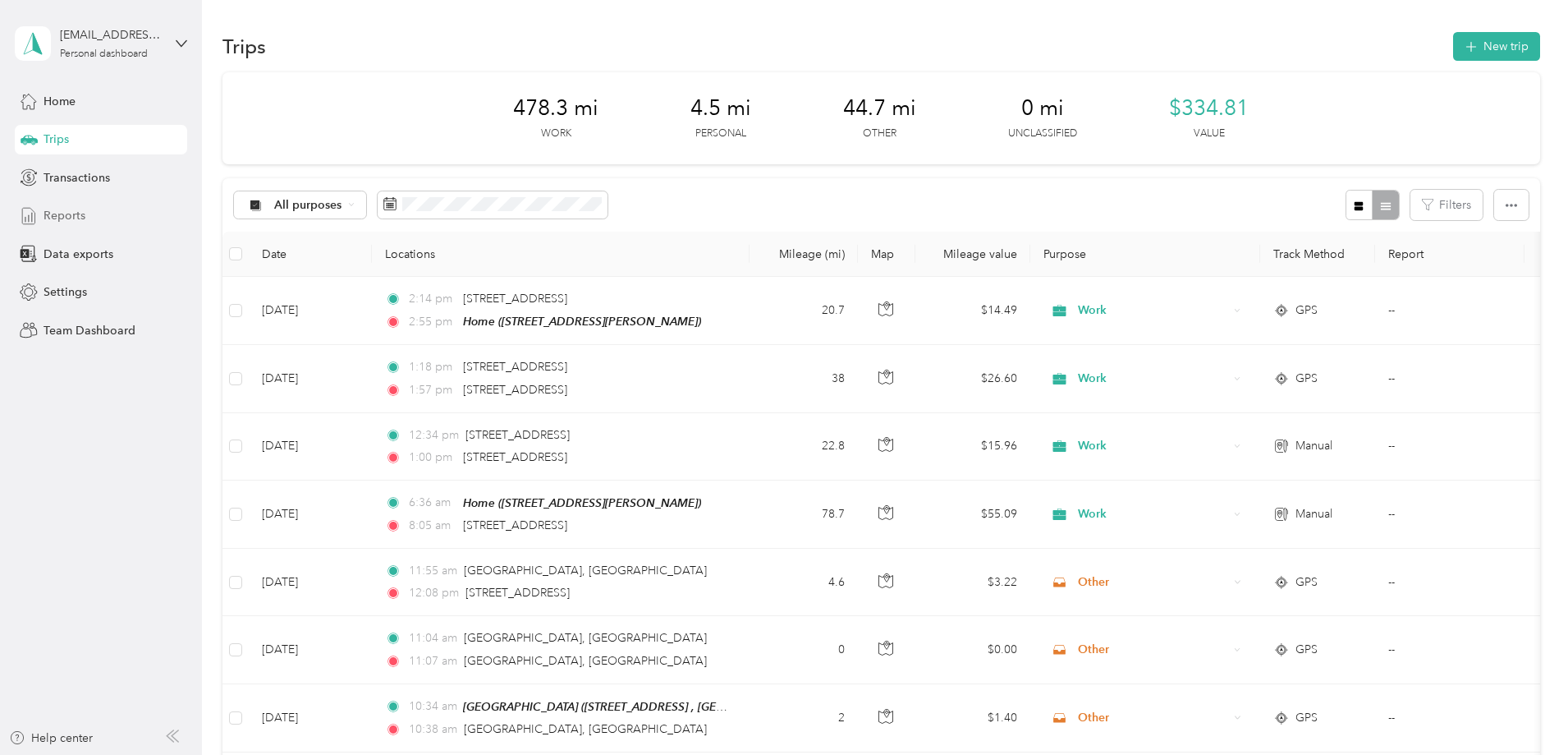
click at [75, 223] on span "Reports" at bounding box center [64, 215] width 42 height 17
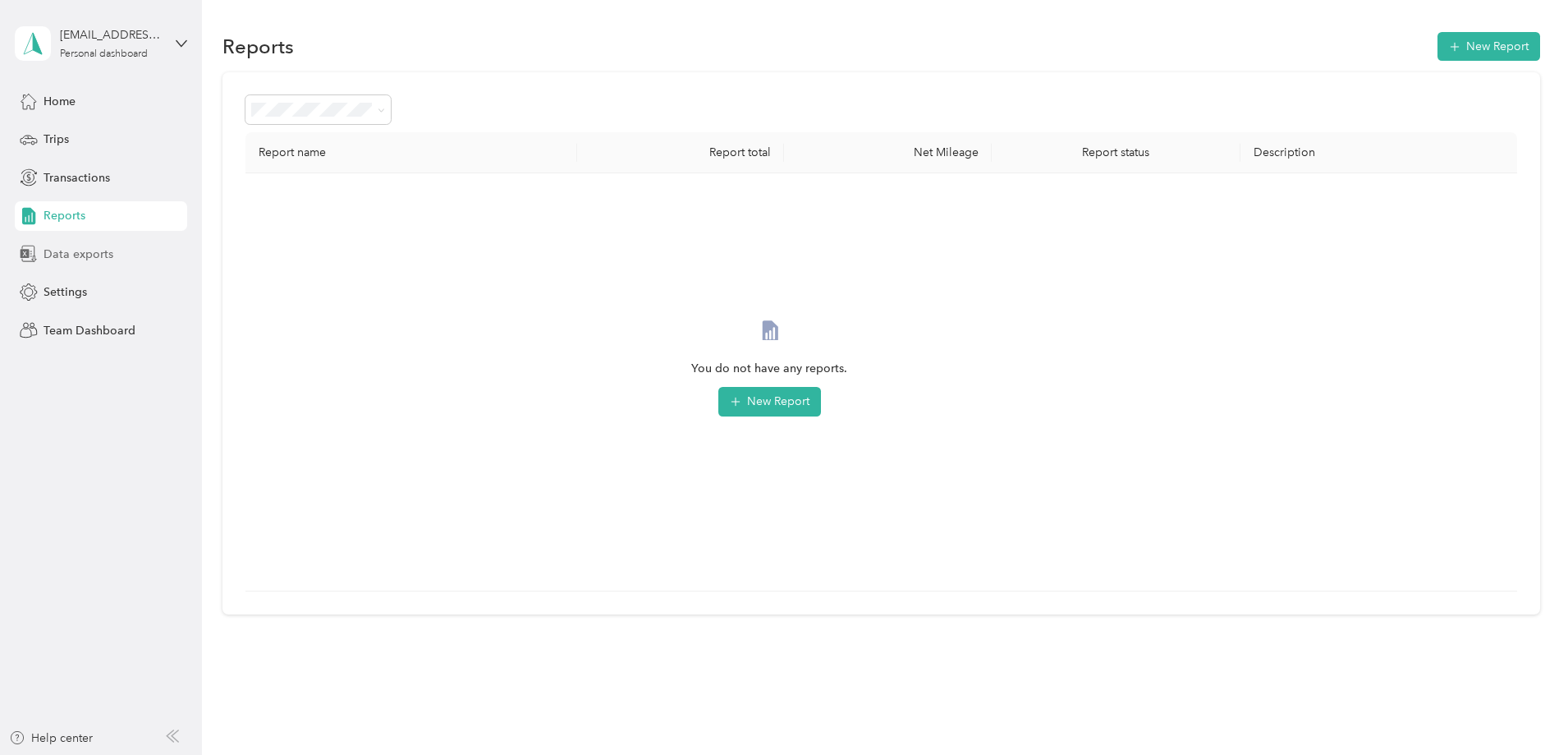
click at [88, 258] on span "Data exports" at bounding box center [78, 254] width 70 height 17
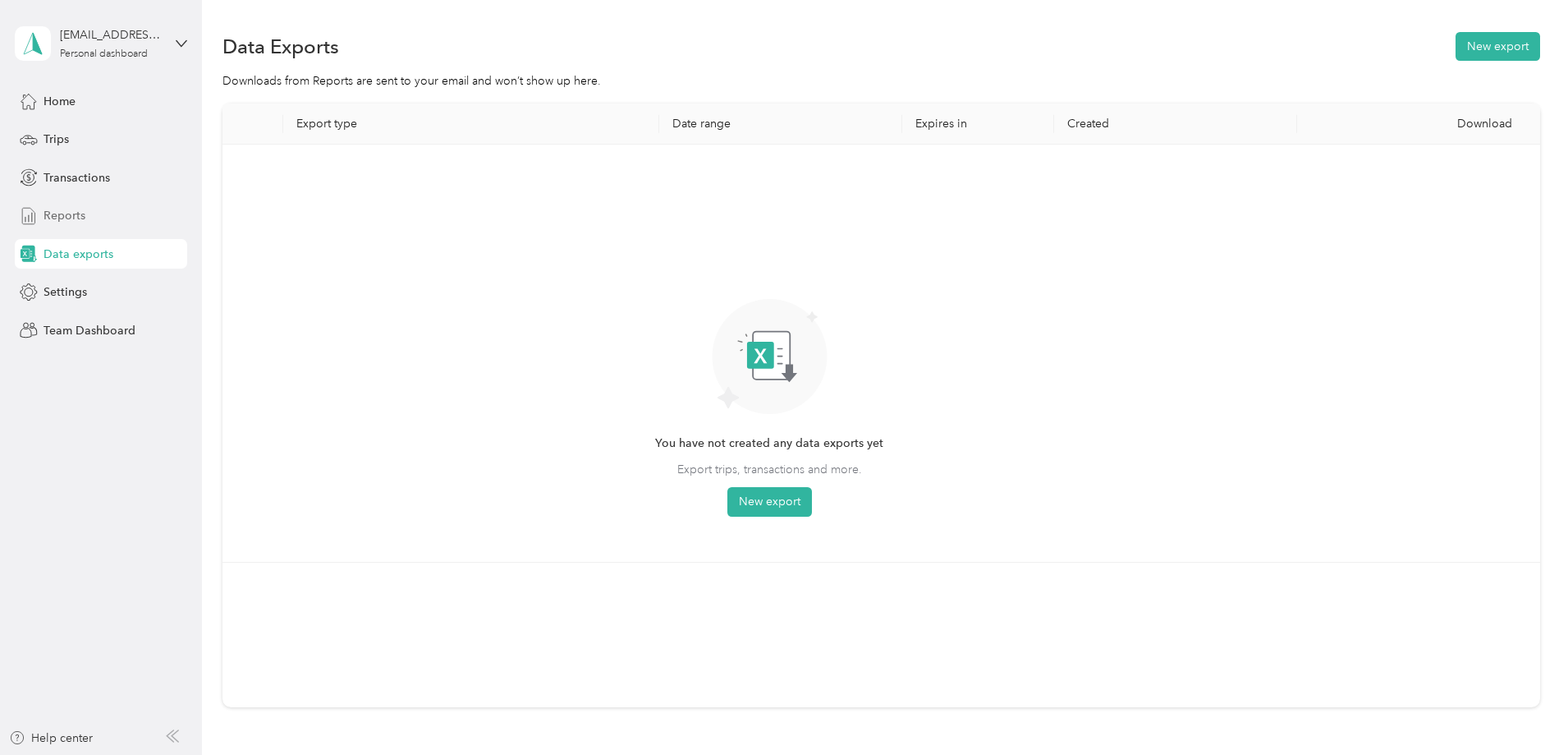
click at [89, 220] on div "Reports" at bounding box center [101, 216] width 173 height 30
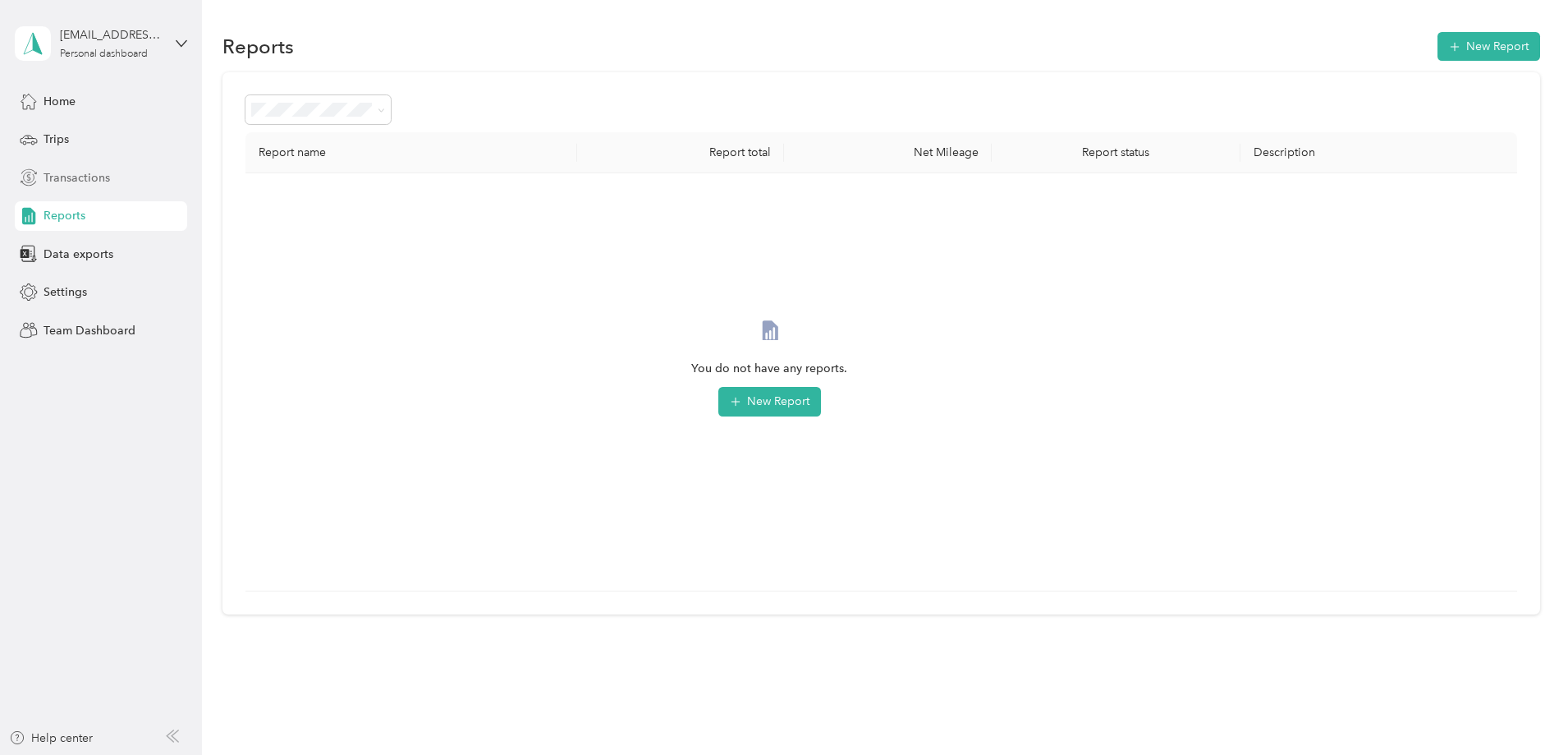
click at [99, 166] on div "Transactions" at bounding box center [101, 177] width 173 height 30
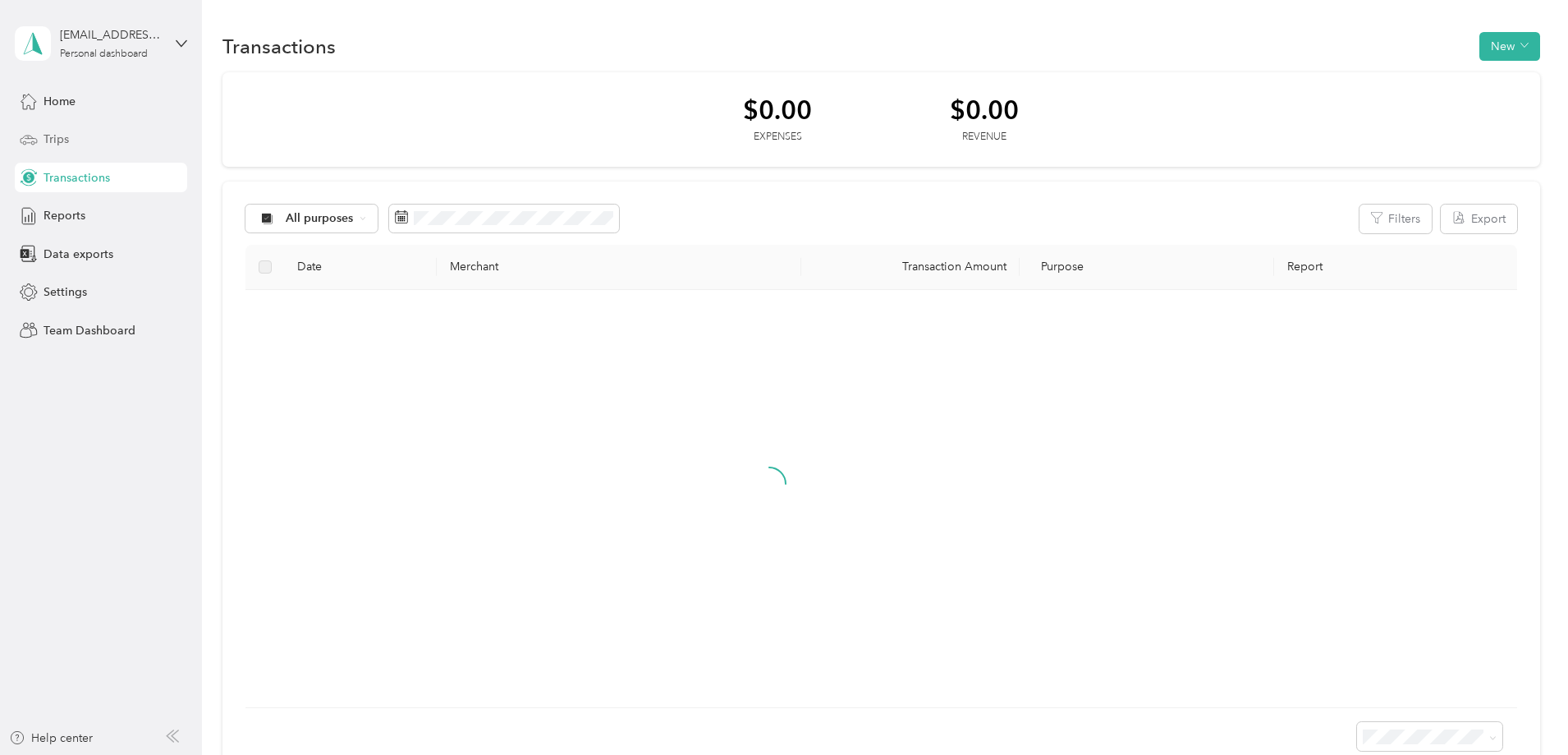
click at [83, 139] on div "Trips" at bounding box center [101, 139] width 173 height 30
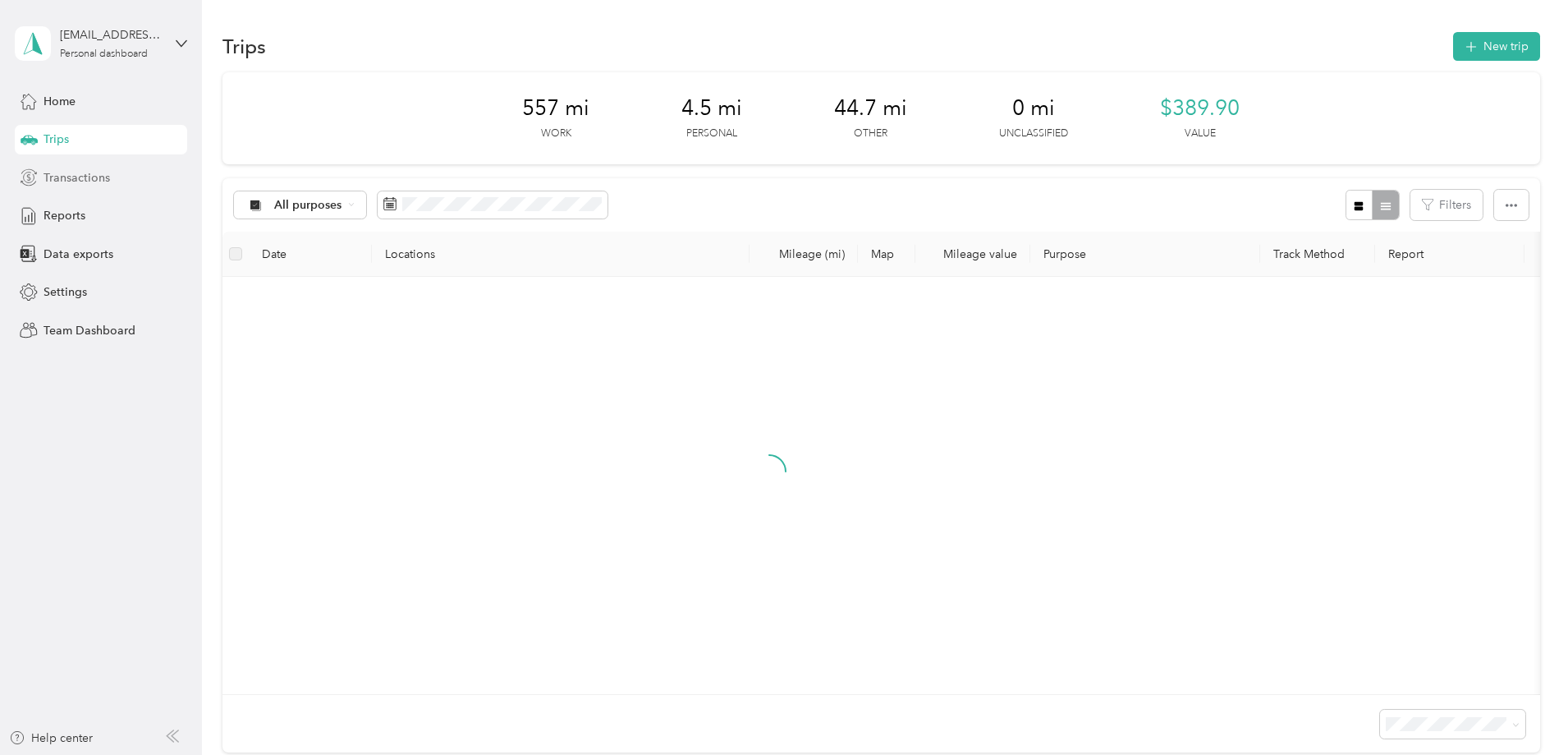
click at [91, 189] on div "Transactions" at bounding box center [101, 177] width 173 height 30
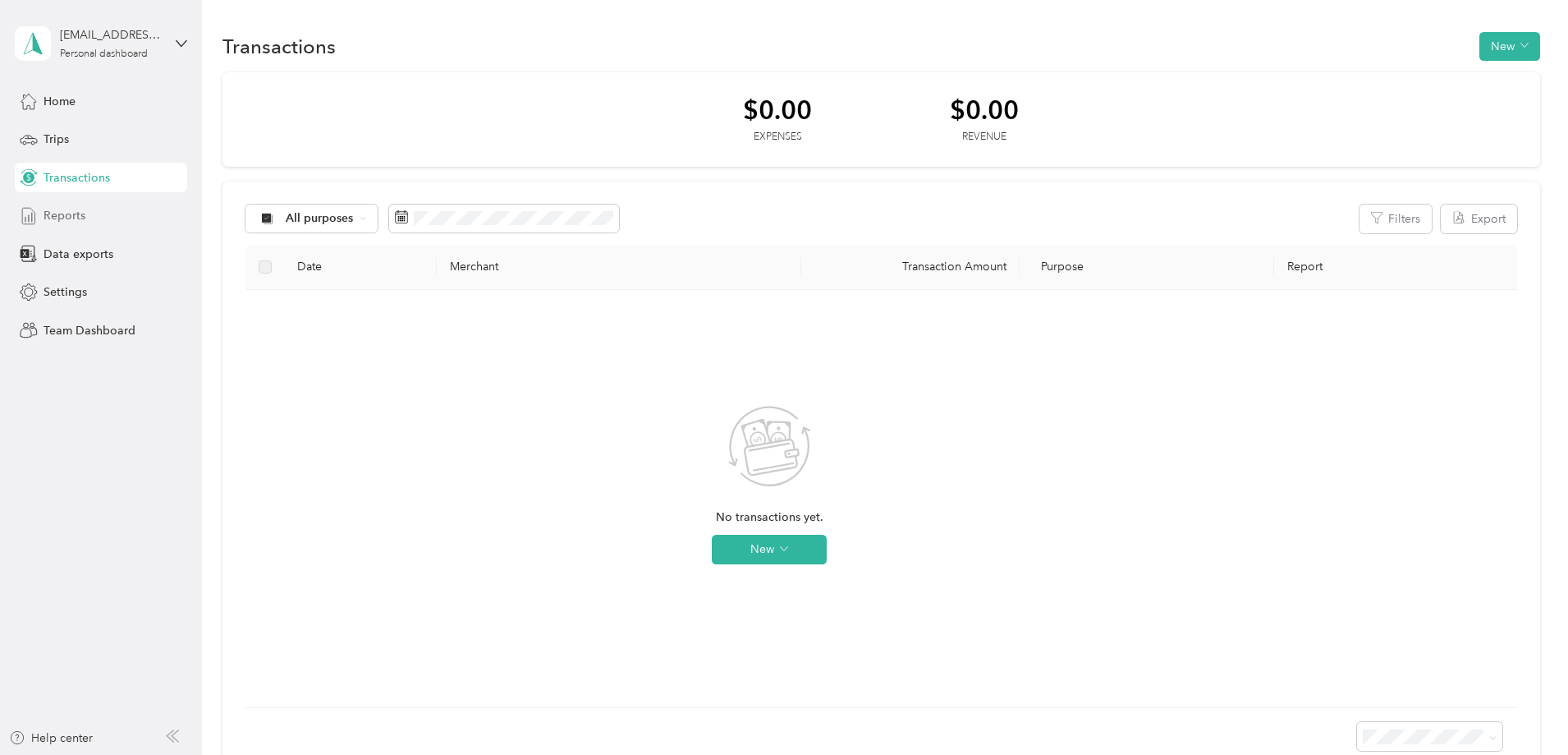
click at [92, 217] on div "Reports" at bounding box center [101, 216] width 173 height 30
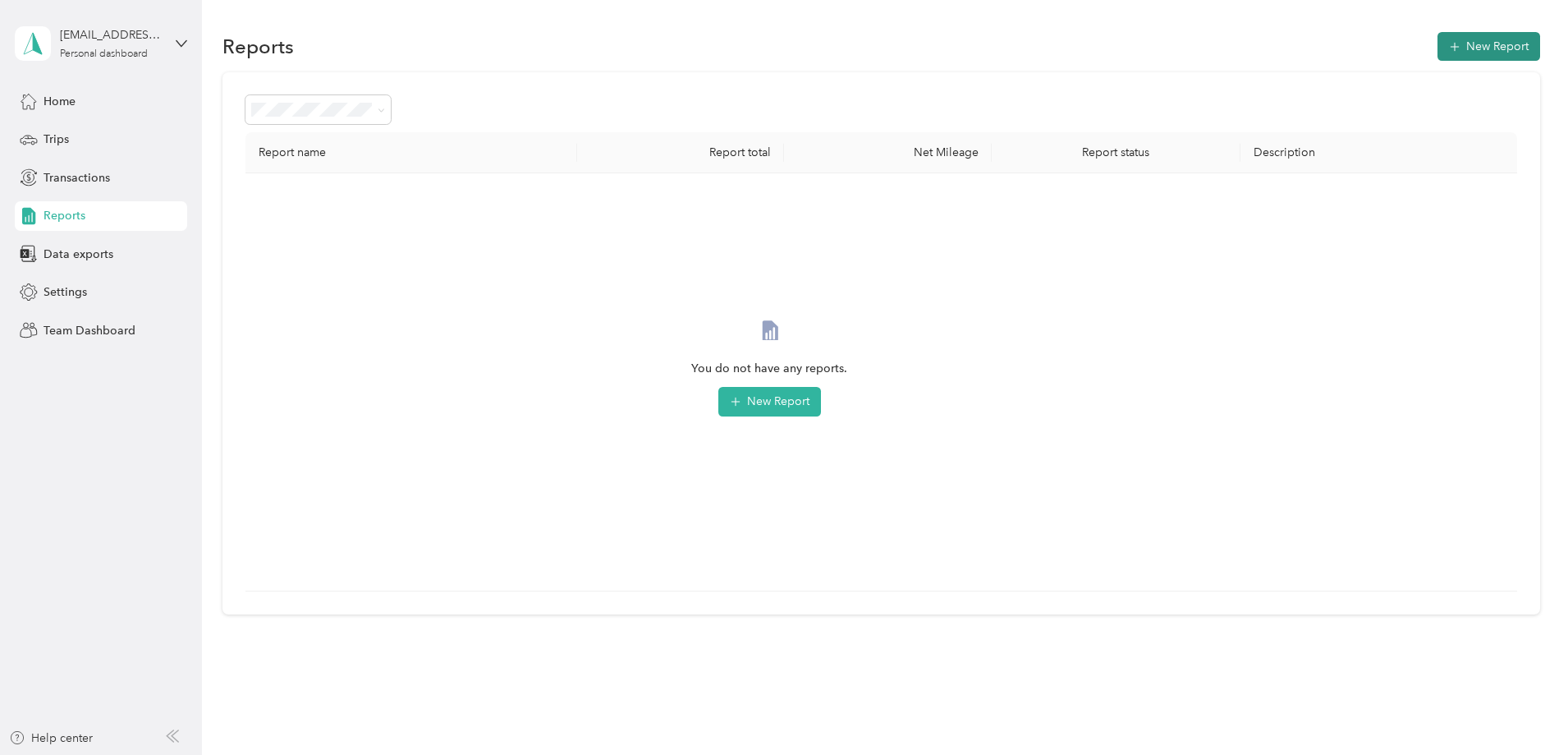
click at [1438, 45] on button "New Report" at bounding box center [1489, 47] width 103 height 29
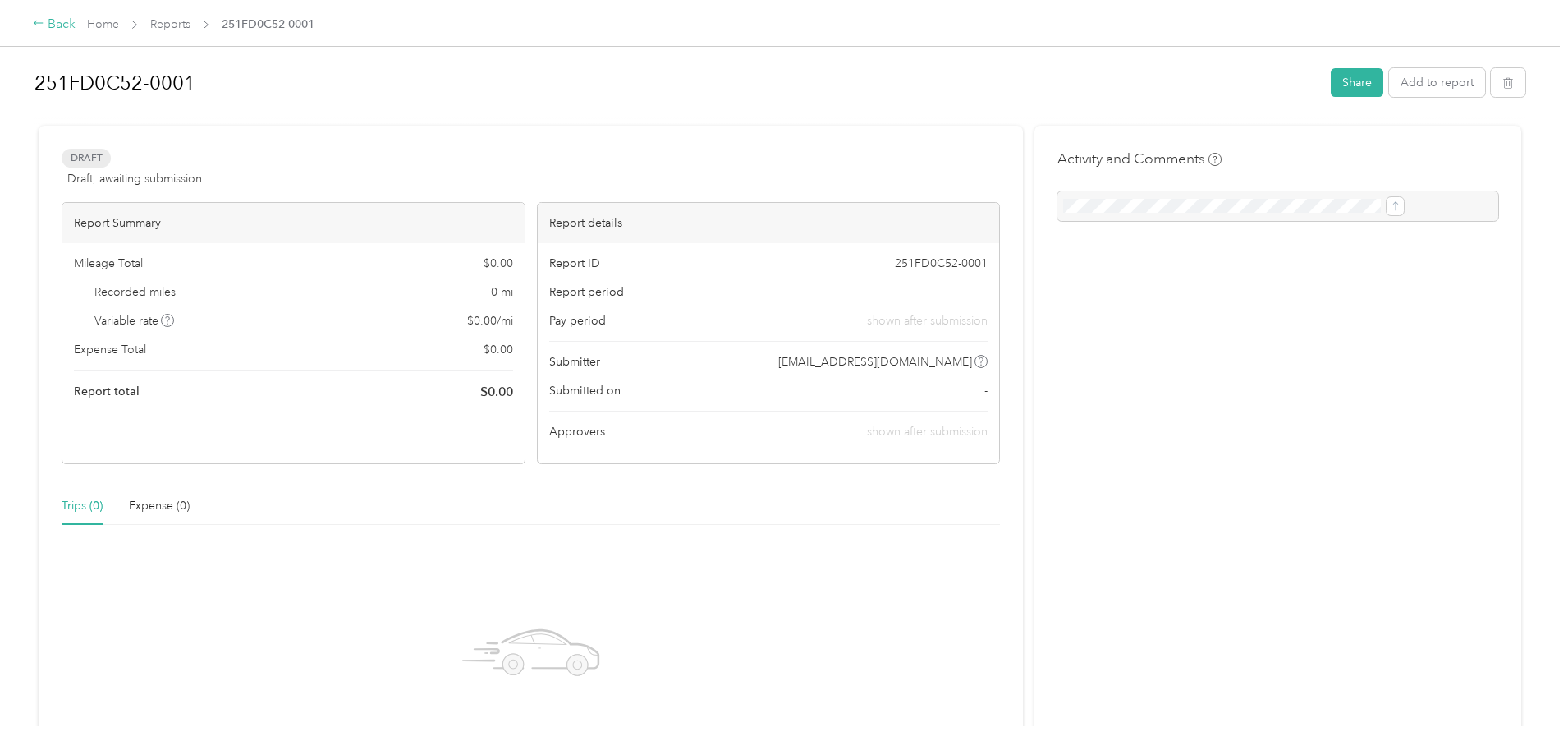
click at [76, 23] on div "Back" at bounding box center [54, 24] width 42 height 20
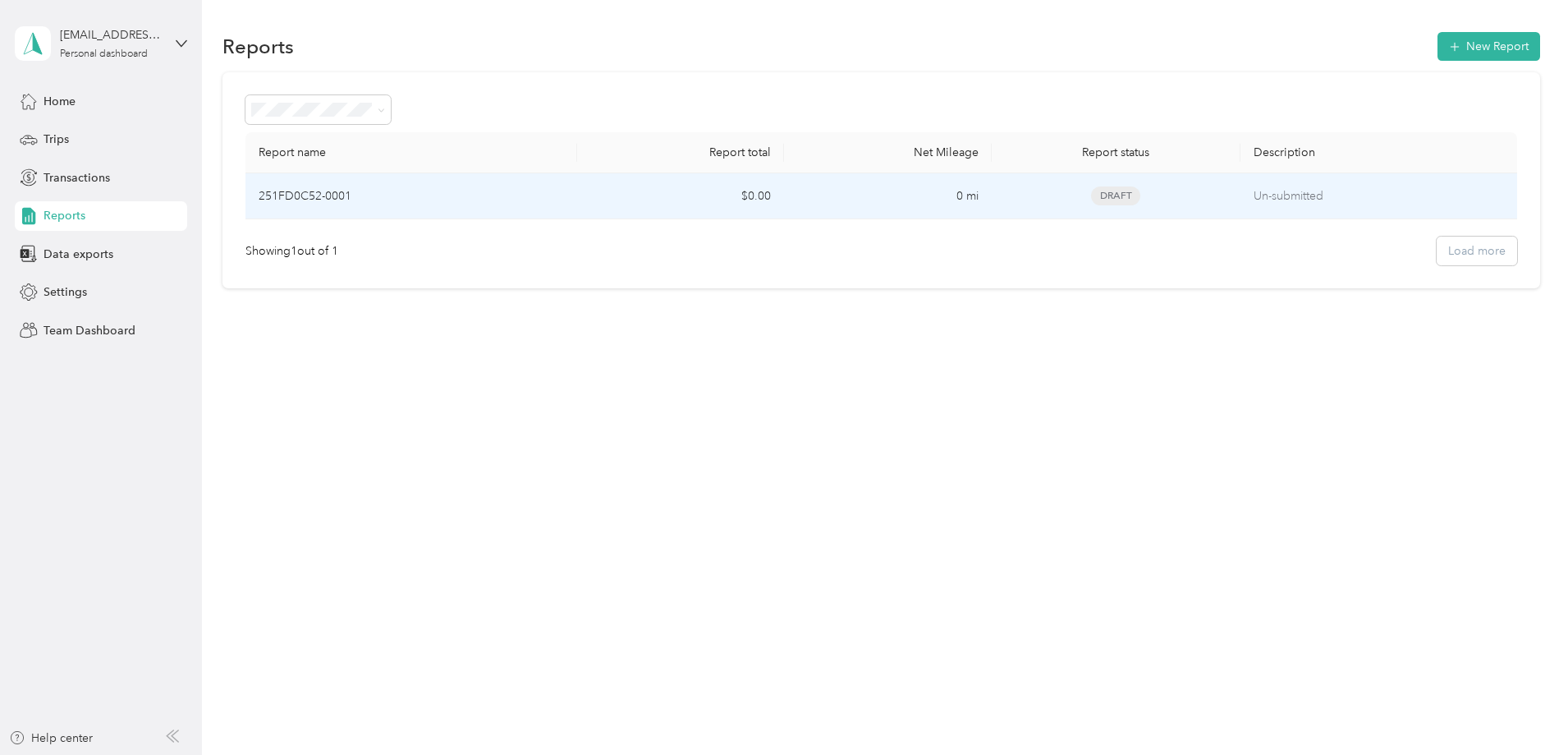
click at [352, 189] on p "251FD0C52-0001" at bounding box center [305, 196] width 93 height 18
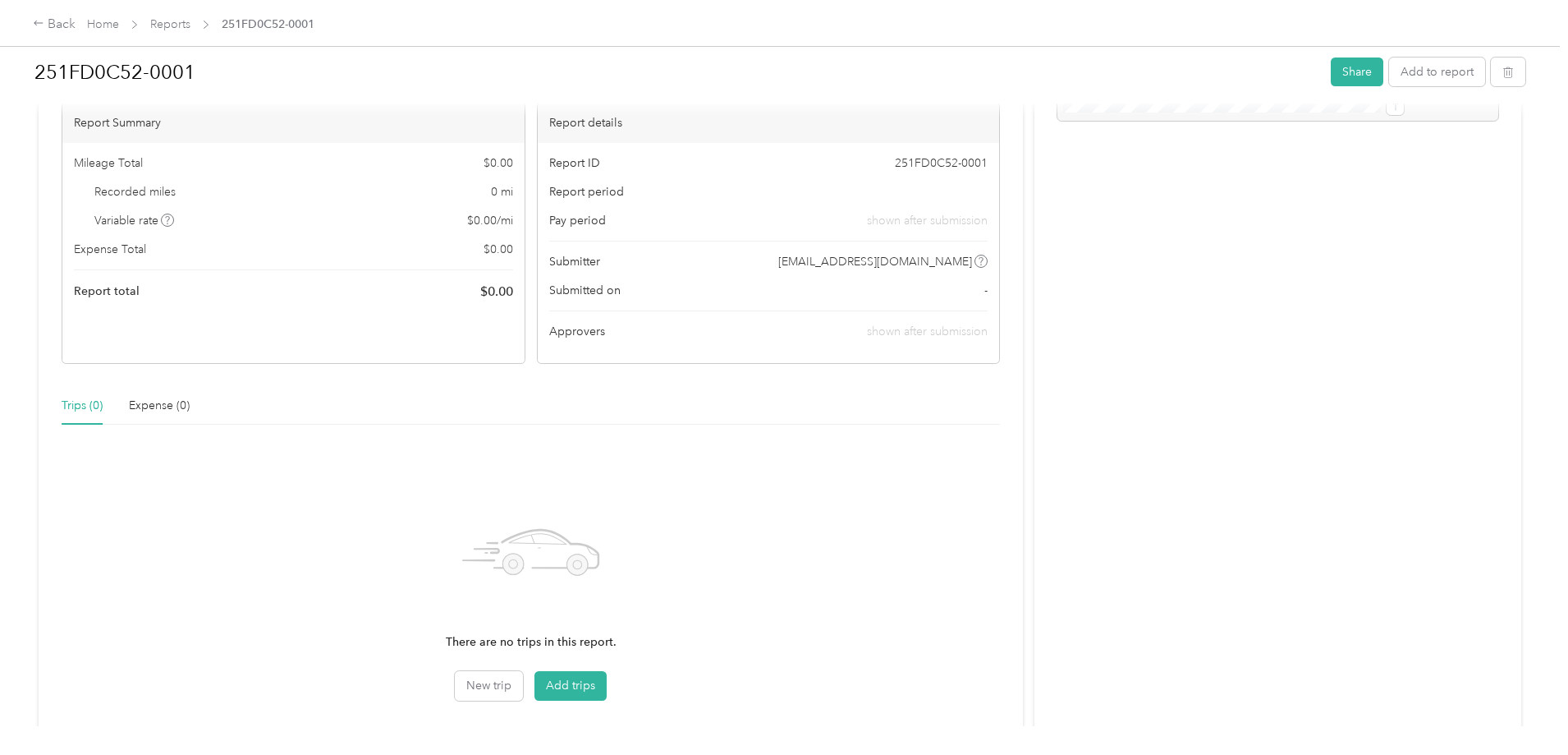
scroll to position [213, 0]
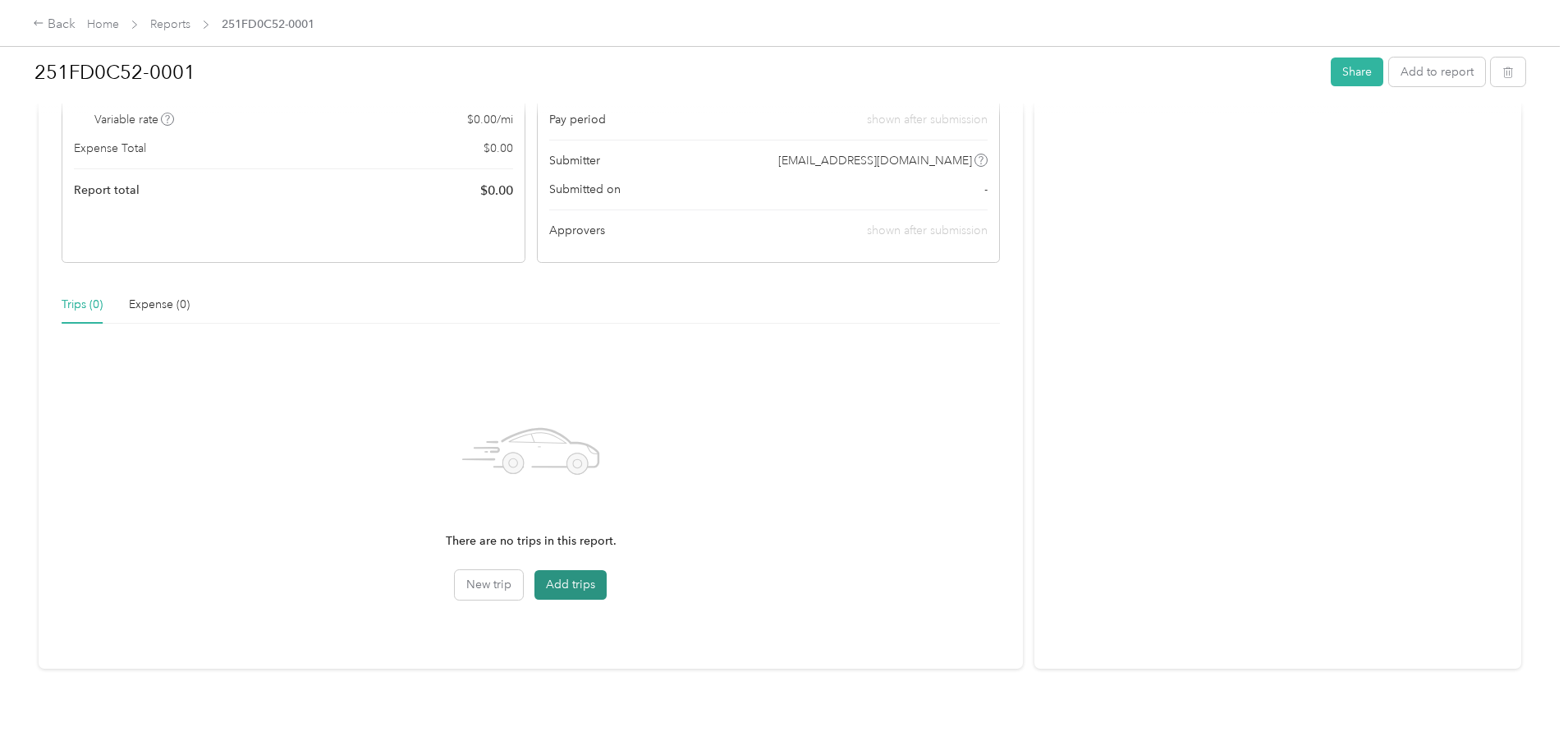
click at [607, 575] on button "Add trips" at bounding box center [570, 584] width 72 height 30
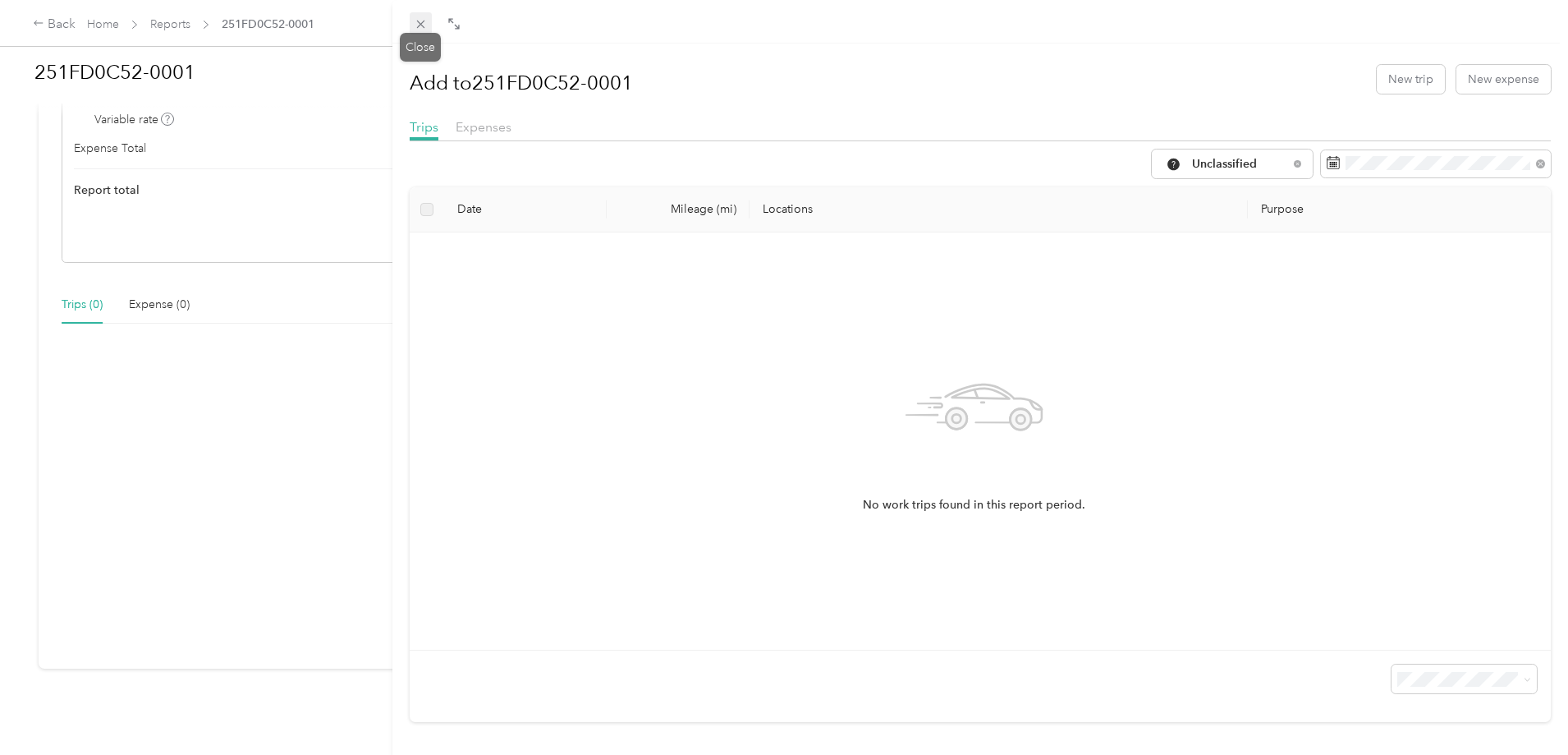
click at [419, 26] on icon at bounding box center [421, 24] width 14 height 14
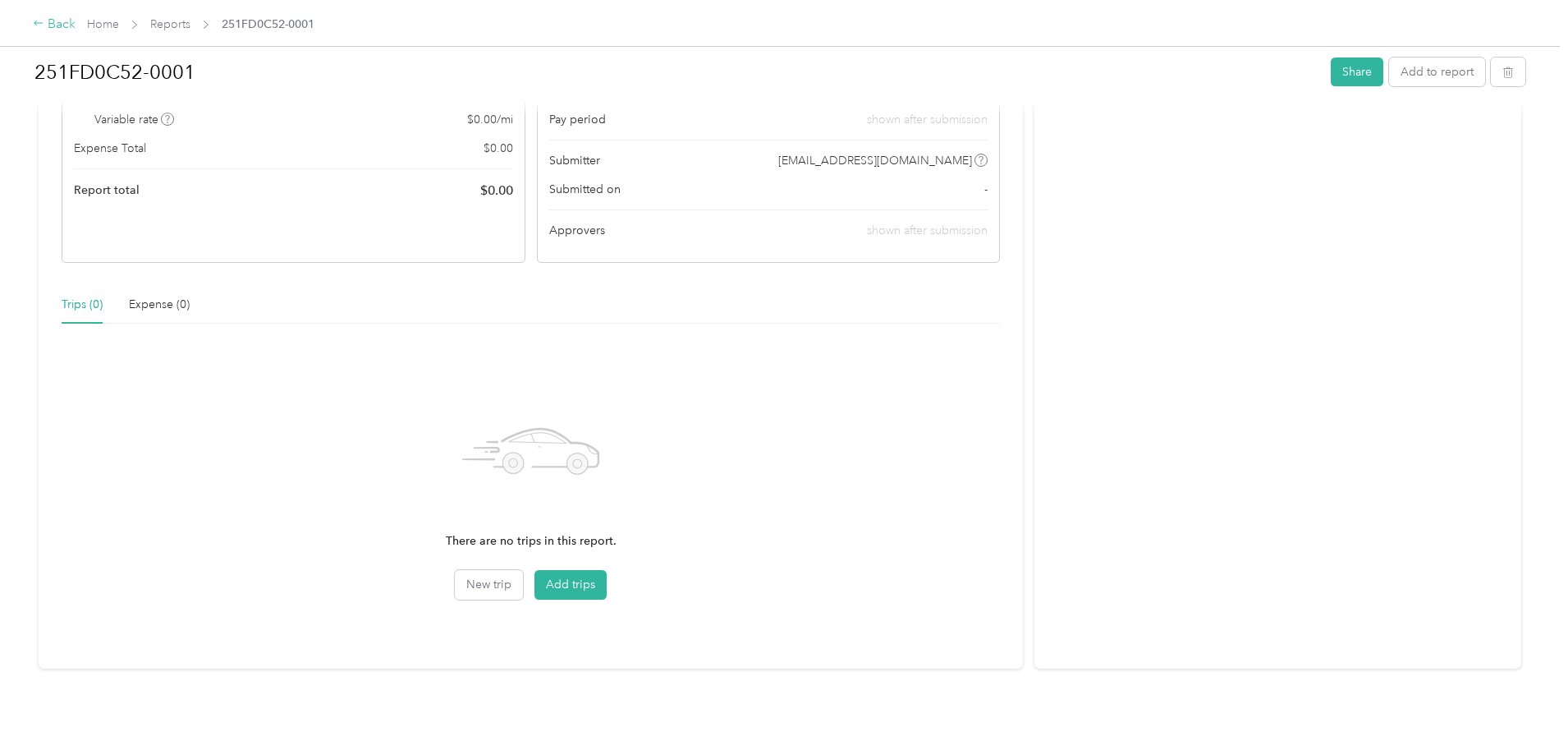
click at [44, 18] on icon at bounding box center [39, 22] width 12 height 12
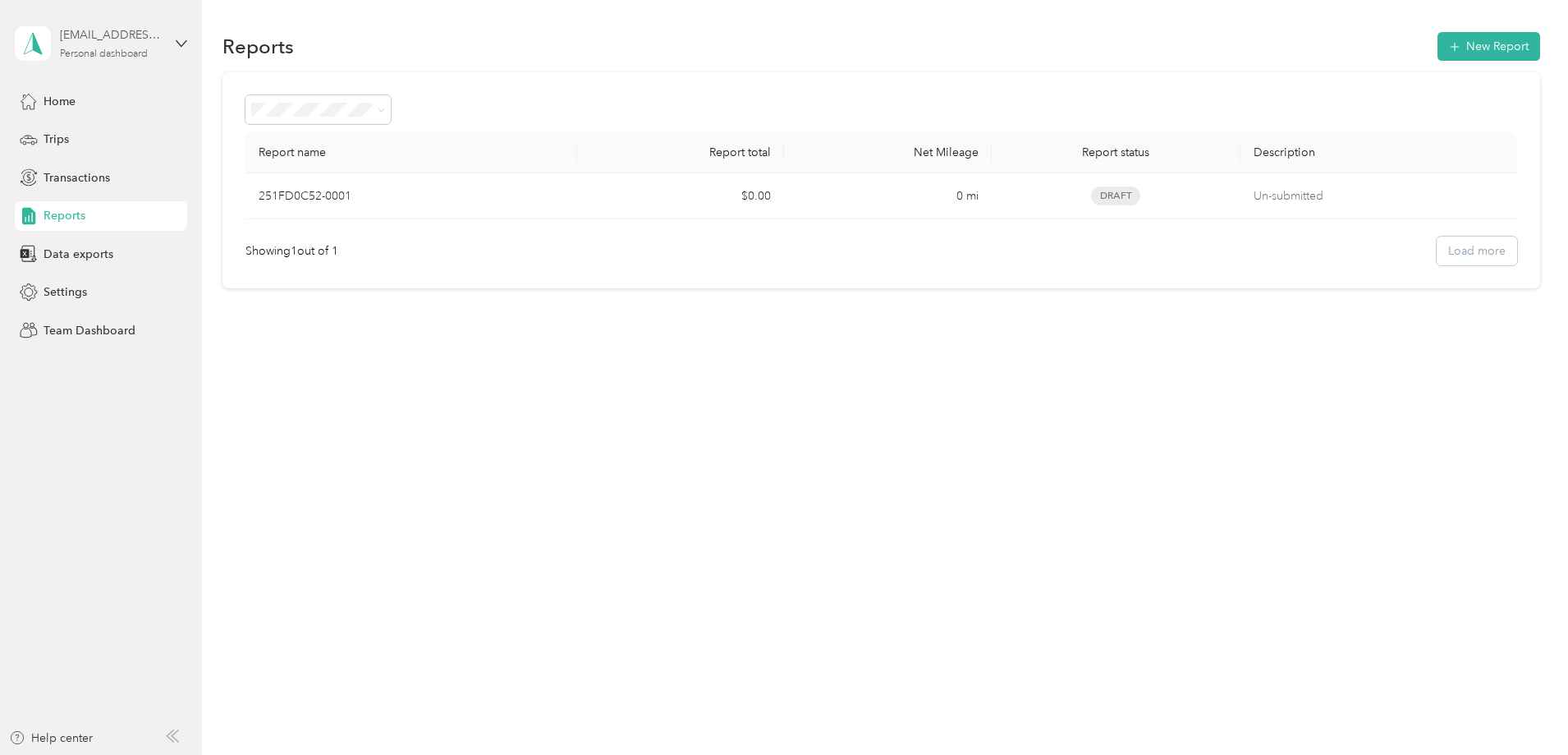
click at [90, 31] on div "gwilk@spragueenergy.com" at bounding box center [112, 34] width 103 height 17
click at [468, 643] on div "Reports New Report Report name Report total Net Mileage Report status Descripti…" at bounding box center [882, 377] width 1358 height 755
